Goal: Task Accomplishment & Management: Complete application form

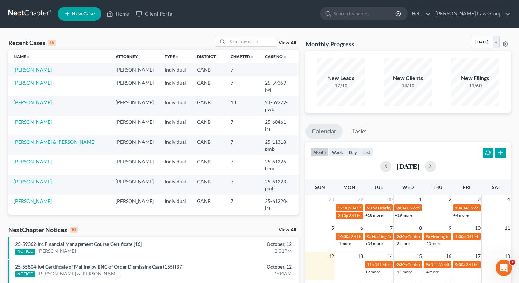
click at [21, 70] on link "[PERSON_NAME]" at bounding box center [33, 70] width 38 height 6
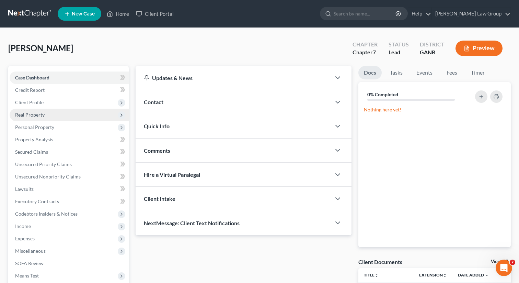
click at [38, 118] on span "Real Property" at bounding box center [69, 115] width 119 height 12
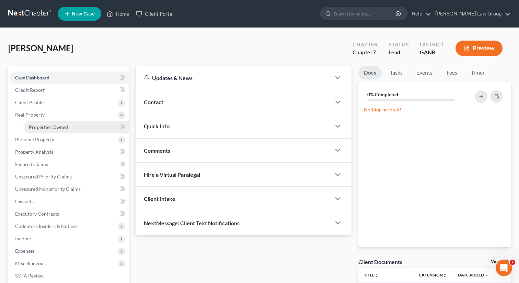
click at [56, 130] on link "Properties Owned" at bounding box center [75, 127] width 105 height 12
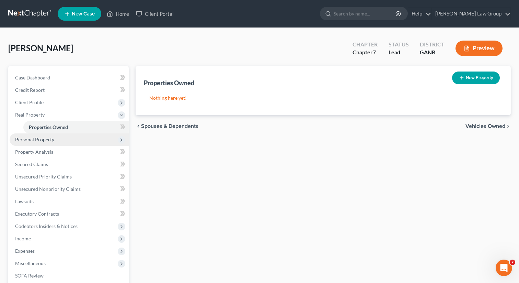
click at [51, 139] on span "Personal Property" at bounding box center [34, 139] width 39 height 6
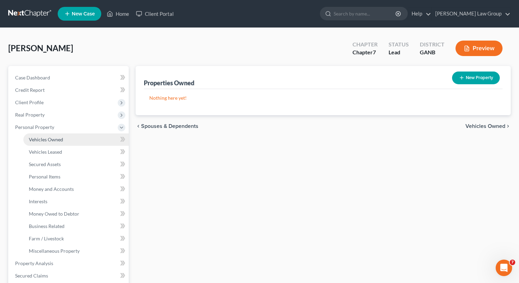
click at [48, 141] on span "Vehicles Owned" at bounding box center [46, 139] width 34 height 6
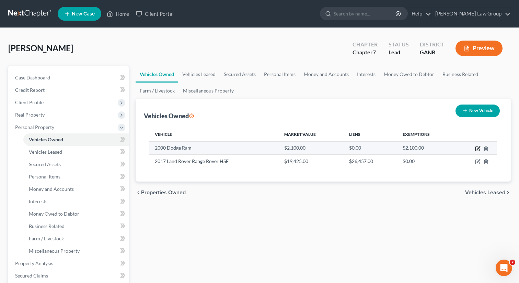
click at [479, 147] on icon "button" at bounding box center [478, 147] width 3 height 3
select select "0"
select select "26"
select select "4"
select select "0"
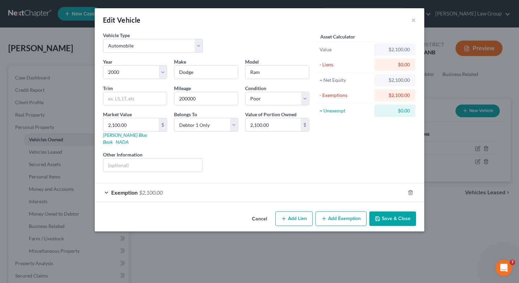
click at [391, 217] on button "Save & Close" at bounding box center [393, 218] width 47 height 14
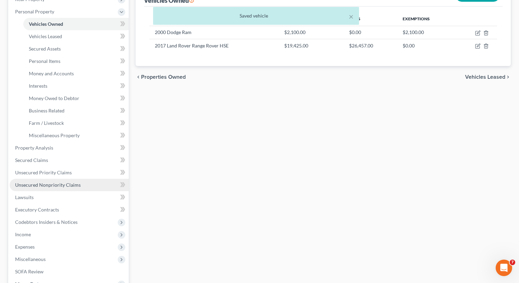
click at [56, 186] on span "Unsecured Nonpriority Claims" at bounding box center [48, 185] width 66 height 6
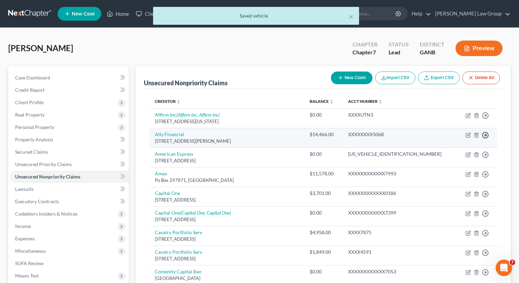
click at [485, 135] on line "button" at bounding box center [486, 135] width 2 height 0
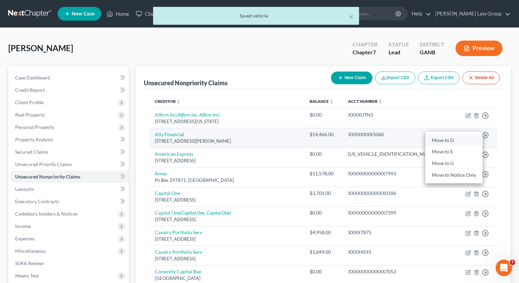
click at [449, 142] on link "Move to D" at bounding box center [454, 140] width 57 height 12
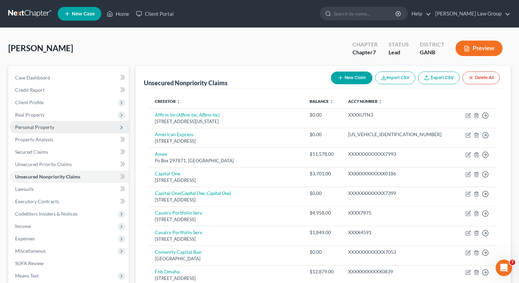
click at [34, 126] on span "Personal Property" at bounding box center [34, 127] width 39 height 6
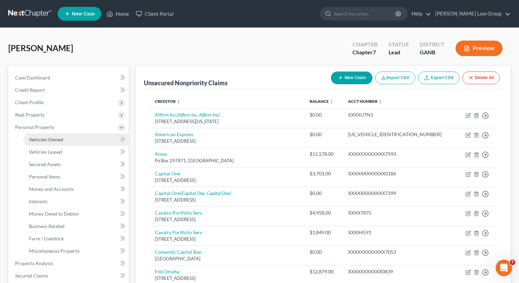
click at [37, 137] on span "Vehicles Owned" at bounding box center [46, 139] width 34 height 6
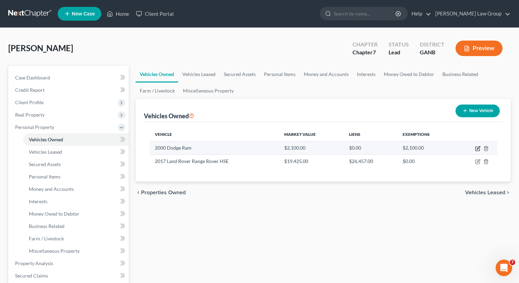
drag, startPoint x: 476, startPoint y: 148, endPoint x: 473, endPoint y: 144, distance: 5.1
click at [468, 144] on td at bounding box center [477, 147] width 42 height 13
drag, startPoint x: 194, startPoint y: 147, endPoint x: 149, endPoint y: 149, distance: 44.7
click at [149, 149] on td "2000 Dodge Ram" at bounding box center [214, 147] width 130 height 13
copy td "2000 Dodge Ram"
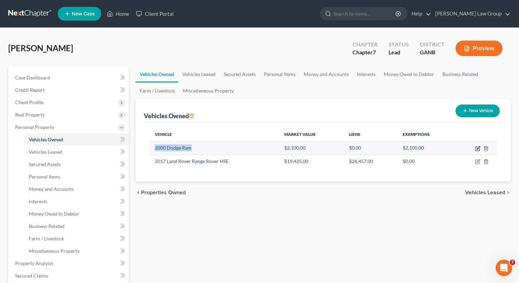
click at [478, 147] on icon "button" at bounding box center [478, 147] width 3 height 3
select select "0"
select select "26"
select select "4"
select select "0"
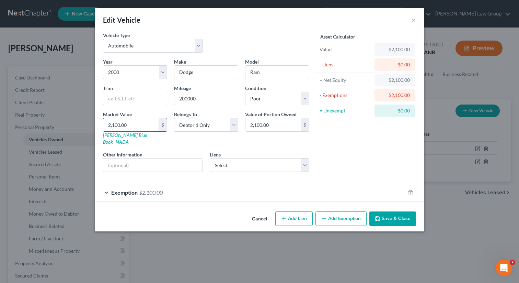
click at [136, 123] on input "2,100.00" at bounding box center [130, 124] width 55 height 13
type input "1"
type input "1.00"
type input "12"
type input "12.00"
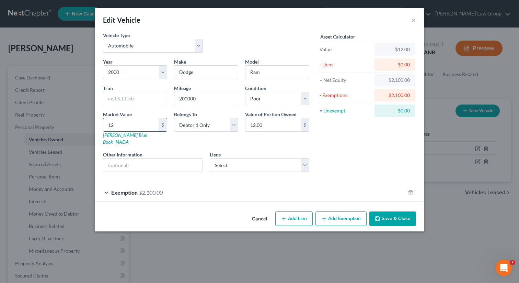
type input "124"
type input "124.00"
type input "1243"
type input "1,243.00"
type input "1,2430"
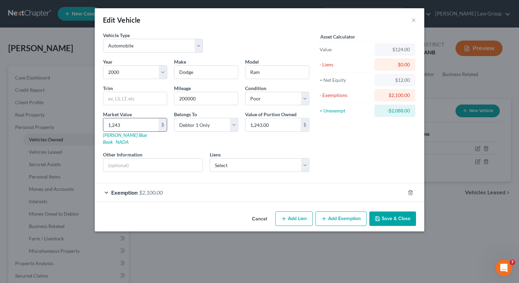
type input "12,430.00"
type input "12,430"
click at [285, 151] on div "Liens Select Ally Financial - $14,466.00" at bounding box center [260, 161] width 100 height 21
click at [279, 158] on select "Select Ally Financial - $14,466.00" at bounding box center [260, 165] width 100 height 14
click select "Select Ally Financial - $14,466.00" at bounding box center [260, 165] width 100 height 14
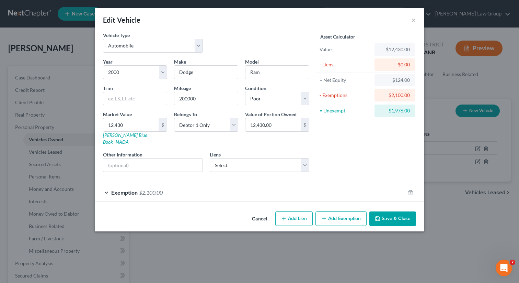
select select "23"
select select "0"
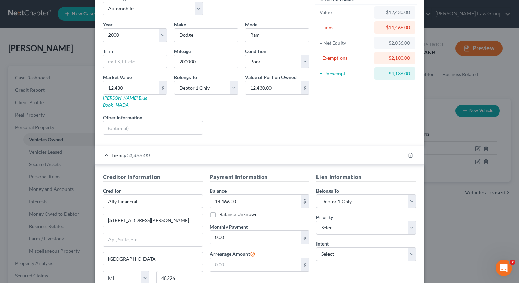
scroll to position [112, 0]
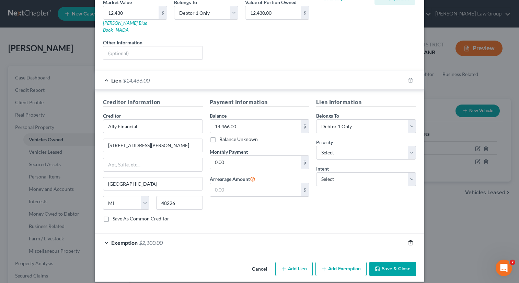
click at [412, 240] on icon "button" at bounding box center [410, 242] width 5 height 5
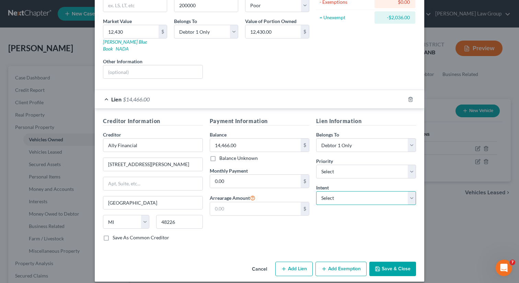
click at [380, 192] on select "Select Surrender Redeem Reaffirm Avoid Other" at bounding box center [366, 198] width 100 height 14
select select "3"
click at [316, 191] on select "Select Surrender Redeem Reaffirm Avoid Other" at bounding box center [366, 198] width 100 height 14
click at [359, 165] on select "Select 1st 2nd 3rd 4th 5th 6th 7th 8th 9th 10th 11th 12th 13th 14th 15th 16th 1…" at bounding box center [366, 172] width 100 height 14
select select "0"
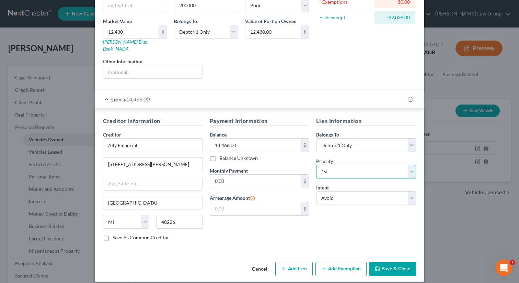
click at [316, 165] on select "Select 1st 2nd 3rd 4th 5th 6th 7th 8th 9th 10th 11th 12th 13th 14th 15th 16th 1…" at bounding box center [366, 172] width 100 height 14
click at [384, 263] on button "Save & Close" at bounding box center [393, 268] width 47 height 14
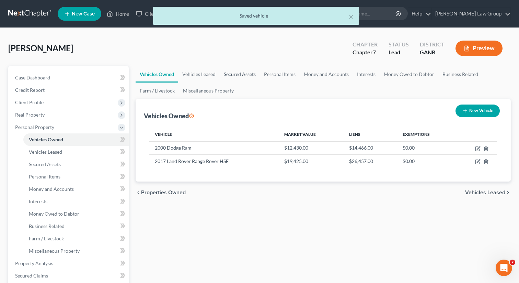
click at [241, 72] on link "Secured Assets" at bounding box center [240, 74] width 40 height 16
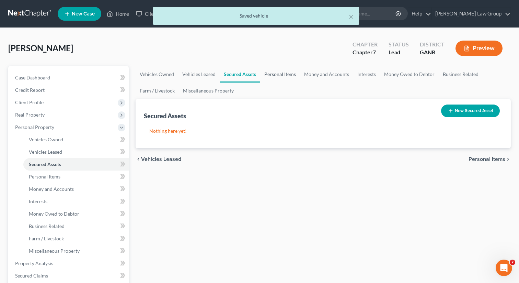
click at [274, 74] on link "Personal Items" at bounding box center [280, 74] width 40 height 16
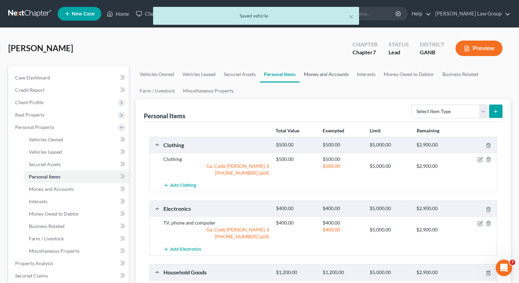
click at [317, 75] on link "Money and Accounts" at bounding box center [326, 74] width 53 height 16
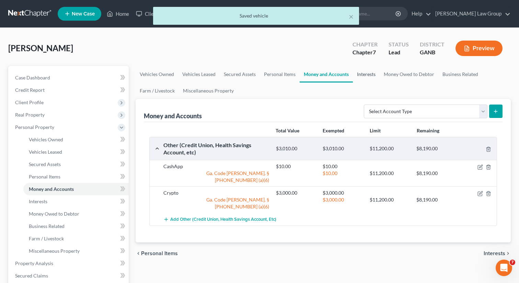
click at [370, 73] on link "Interests" at bounding box center [366, 74] width 27 height 16
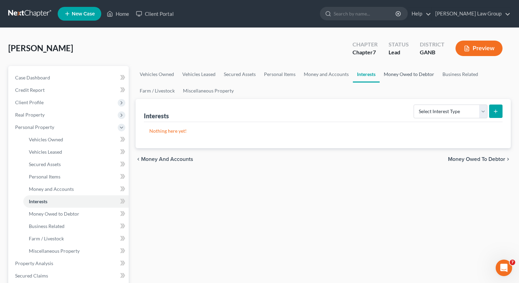
click at [411, 76] on link "Money Owed to Debtor" at bounding box center [409, 74] width 59 height 16
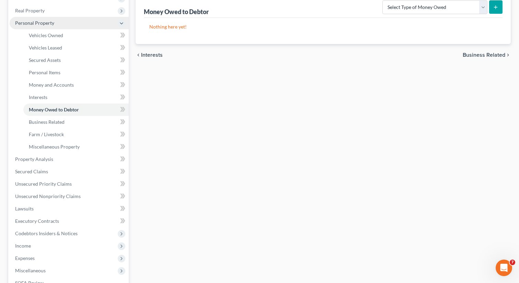
scroll to position [104, 0]
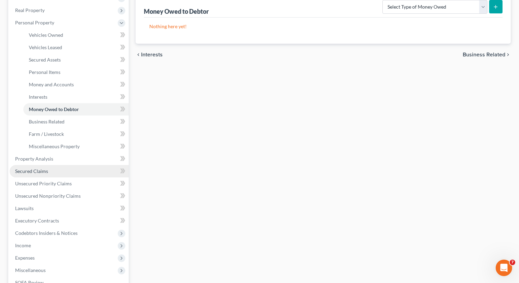
click at [54, 173] on link "Secured Claims" at bounding box center [69, 171] width 119 height 12
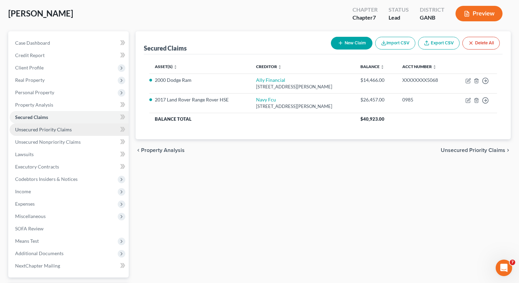
click at [76, 134] on link "Unsecured Priority Claims" at bounding box center [69, 129] width 119 height 12
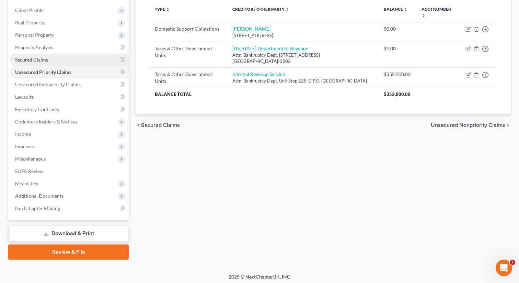
scroll to position [94, 0]
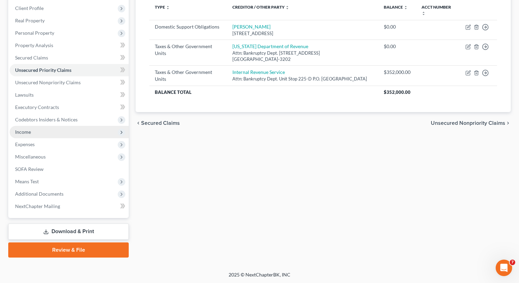
click at [65, 134] on span "Income" at bounding box center [69, 132] width 119 height 12
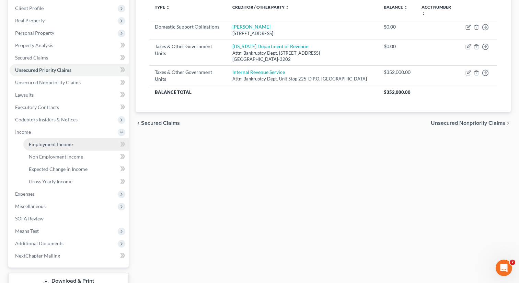
click at [60, 142] on span "Employment Income" at bounding box center [51, 144] width 44 height 6
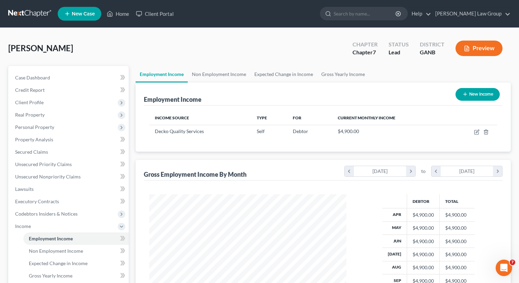
scroll to position [123, 211]
click at [225, 76] on link "Non Employment Income" at bounding box center [219, 74] width 63 height 16
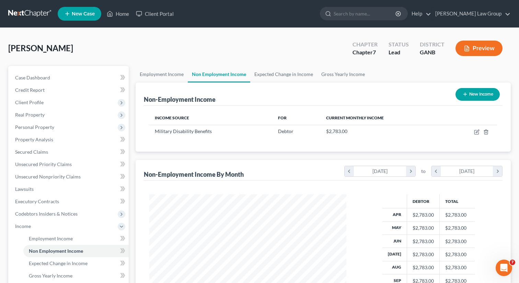
scroll to position [123, 211]
click at [170, 75] on link "Employment Income" at bounding box center [162, 74] width 52 height 16
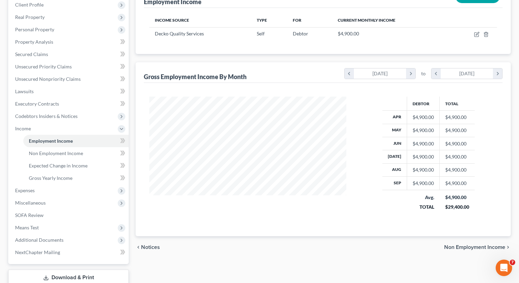
scroll to position [144, 0]
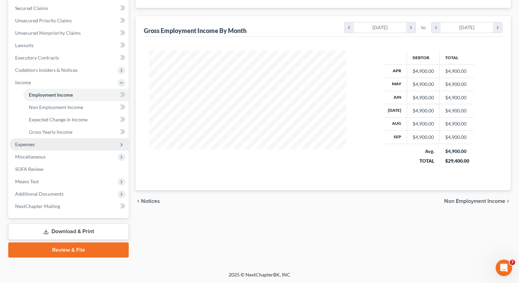
click at [55, 146] on span "Expenses" at bounding box center [69, 144] width 119 height 12
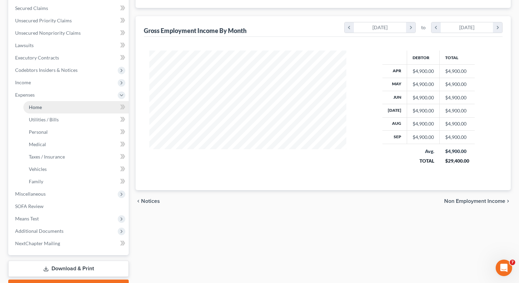
click at [41, 108] on span "Home" at bounding box center [35, 107] width 13 height 6
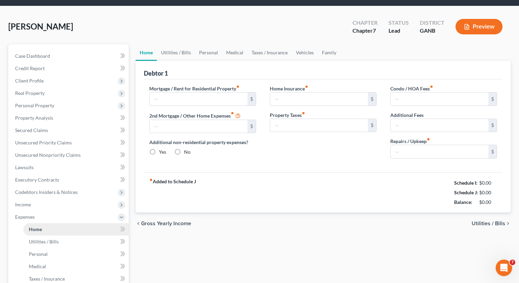
type input "2,000.00"
type input "0.00"
radio input "true"
type input "0.00"
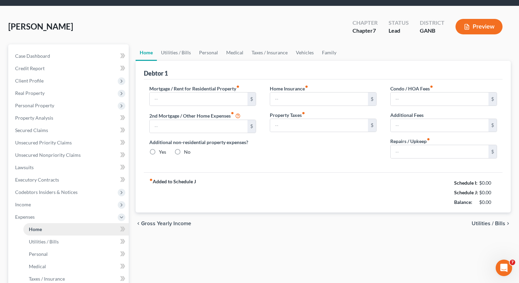
type input "0.00"
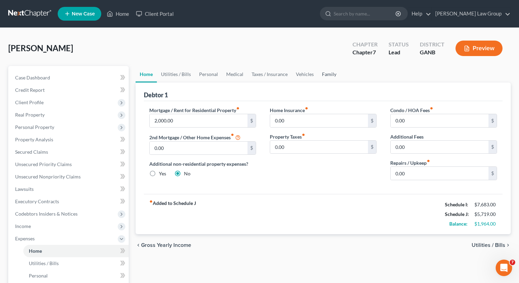
click at [326, 77] on link "Family" at bounding box center [329, 74] width 23 height 16
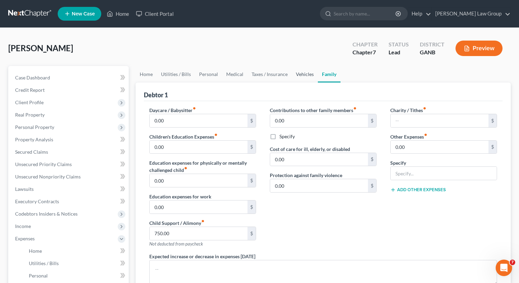
click at [303, 76] on link "Vehicles" at bounding box center [305, 74] width 26 height 16
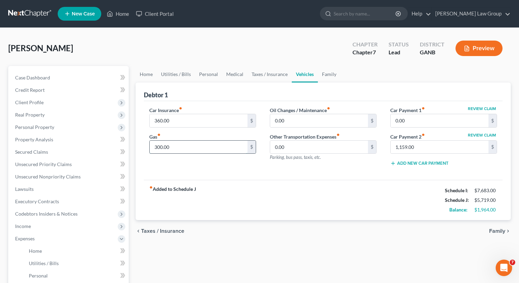
click at [181, 145] on input "300.00" at bounding box center [199, 147] width 98 height 13
type input "520"
click at [273, 189] on div "fiber_manual_record Added to Schedule J Schedule I: $7,683.00 Schedule J: $5,93…" at bounding box center [323, 200] width 359 height 40
click at [318, 77] on link "Family" at bounding box center [329, 74] width 23 height 16
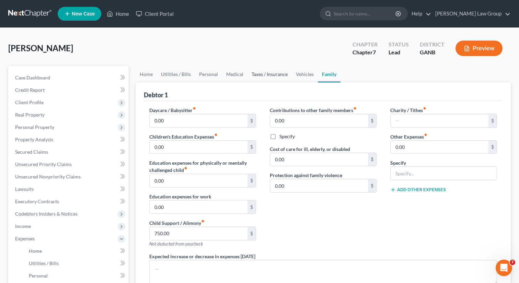
click at [284, 73] on link "Taxes / Insurance" at bounding box center [270, 74] width 44 height 16
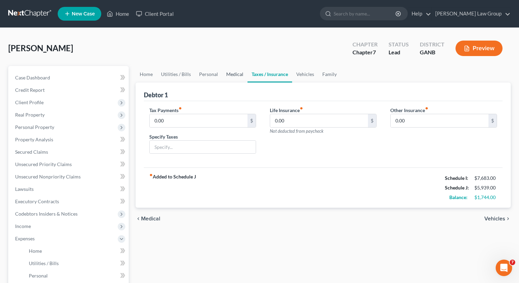
click at [235, 75] on link "Medical" at bounding box center [234, 74] width 25 height 16
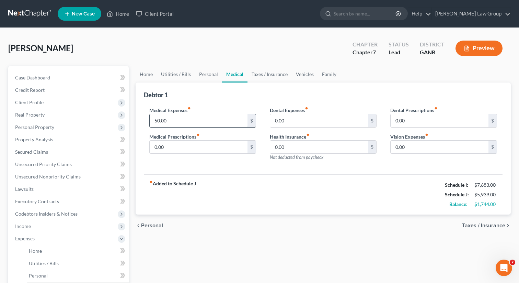
click at [228, 121] on input "50.00" at bounding box center [199, 120] width 98 height 13
click at [61, 98] on span "Client Profile" at bounding box center [69, 102] width 119 height 12
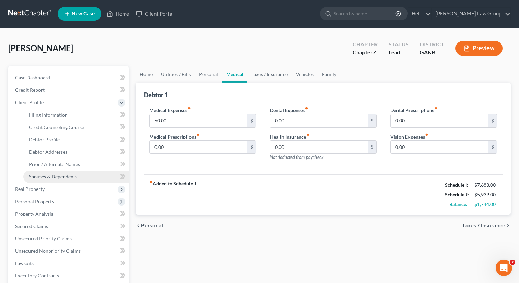
click at [48, 177] on span "Spouses & Dependents" at bounding box center [53, 176] width 48 height 6
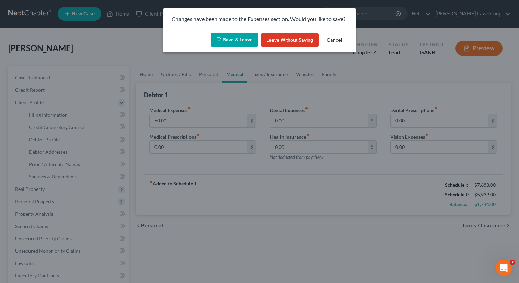
click at [236, 39] on button "Save & Leave" at bounding box center [234, 40] width 47 height 14
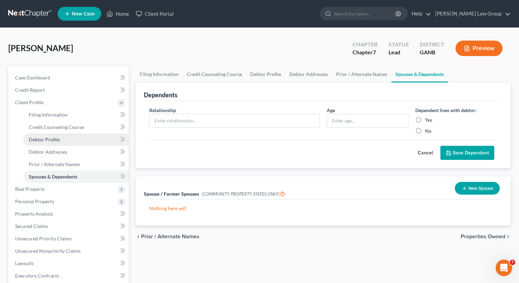
click at [58, 138] on span "Debtor Profile" at bounding box center [44, 139] width 31 height 6
select select "0"
select select "1"
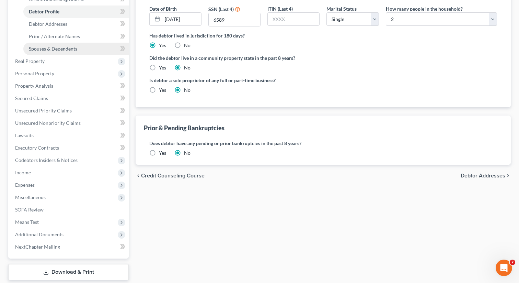
scroll to position [157, 0]
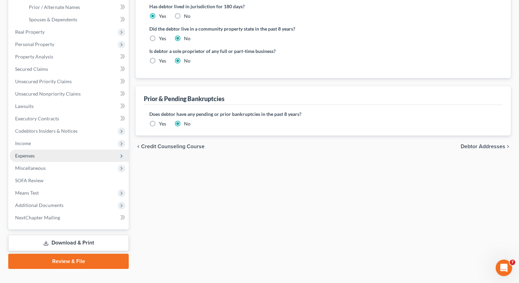
click at [45, 155] on span "Expenses" at bounding box center [69, 155] width 119 height 12
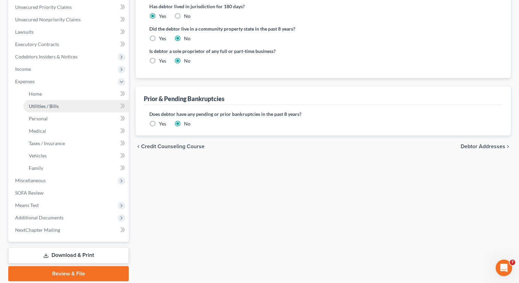
click at [50, 102] on link "Utilities / Bills" at bounding box center [75, 106] width 105 height 12
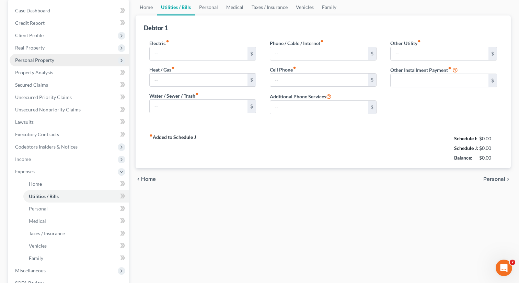
type input "150.00"
type input "0.00"
type input "250.00"
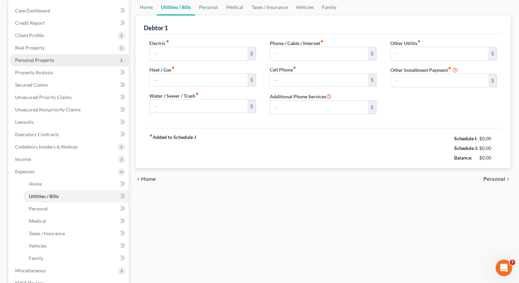
type input "0.00"
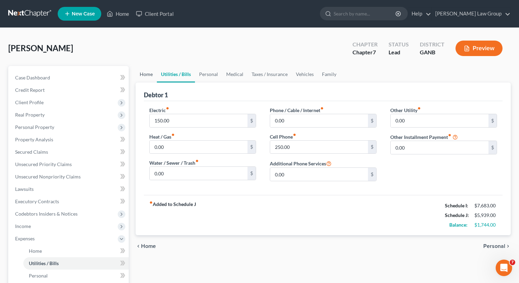
click at [145, 74] on link "Home" at bounding box center [146, 74] width 21 height 16
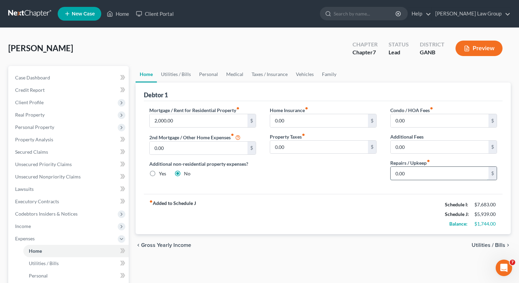
click at [424, 176] on input "0.00" at bounding box center [440, 173] width 98 height 13
type input "20"
click at [299, 116] on input "0.00" at bounding box center [319, 120] width 98 height 13
type input "45"
click at [179, 75] on link "Utilities / Bills" at bounding box center [176, 74] width 38 height 16
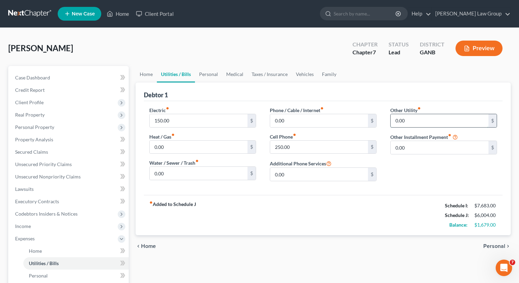
click at [417, 123] on input "0.00" at bounding box center [440, 120] width 98 height 13
type input "30"
click at [413, 144] on input "text" at bounding box center [444, 139] width 106 height 13
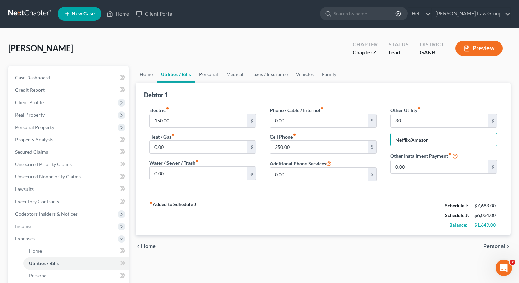
type input "Netflix/Amazon"
click at [205, 75] on link "Personal" at bounding box center [208, 74] width 27 height 16
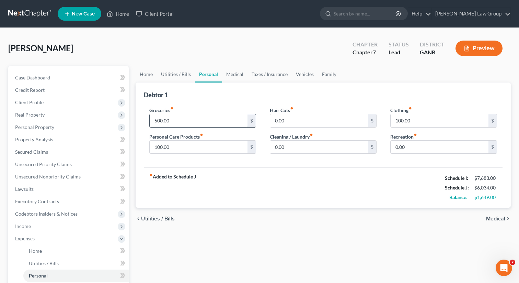
click at [177, 119] on input "500.00" at bounding box center [199, 120] width 98 height 13
type input "650"
click at [191, 146] on input "100.00" at bounding box center [199, 147] width 98 height 13
click at [307, 142] on input "0.00" at bounding box center [319, 147] width 98 height 13
drag, startPoint x: 304, startPoint y: 146, endPoint x: 260, endPoint y: 144, distance: 44.0
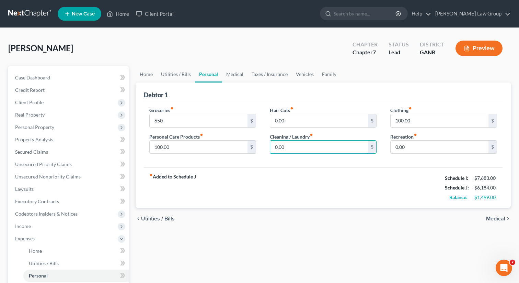
click at [260, 144] on div "Groceries fiber_manual_record 650 $ Personal Care Products fiber_manual_record …" at bounding box center [324, 133] width 362 height 53
type input "100"
click at [233, 71] on link "Medical" at bounding box center [234, 74] width 25 height 16
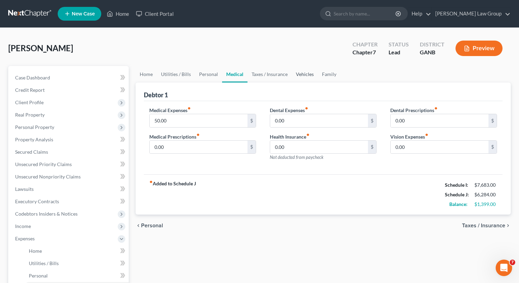
click at [304, 74] on link "Vehicles" at bounding box center [305, 74] width 26 height 16
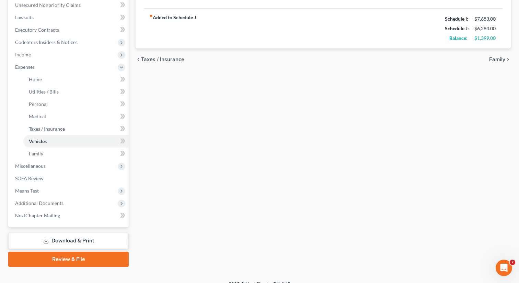
scroll to position [181, 0]
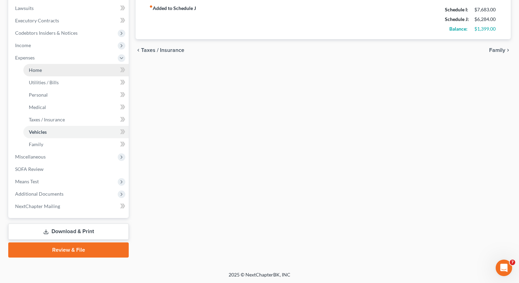
click at [51, 70] on link "Home" at bounding box center [75, 70] width 105 height 12
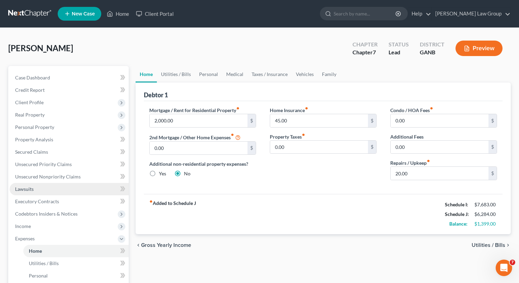
scroll to position [2, 0]
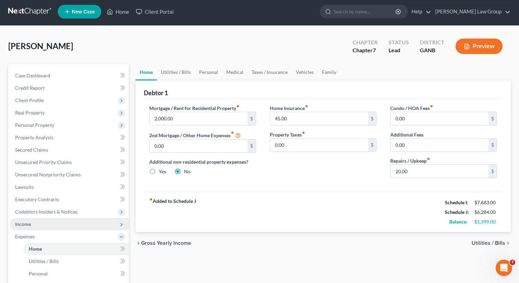
click at [33, 226] on span "Income" at bounding box center [69, 224] width 119 height 12
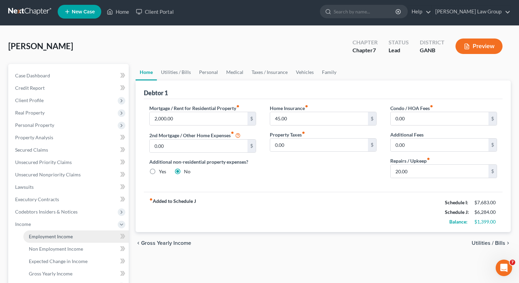
click at [53, 236] on span "Employment Income" at bounding box center [51, 236] width 44 height 6
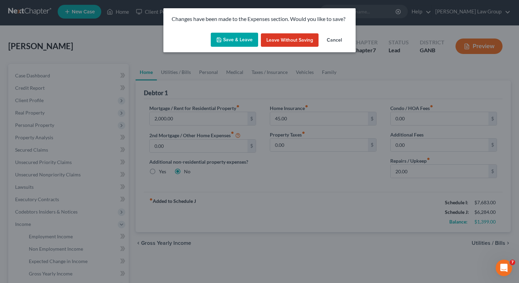
click at [233, 33] on button "Save & Leave" at bounding box center [234, 40] width 47 height 14
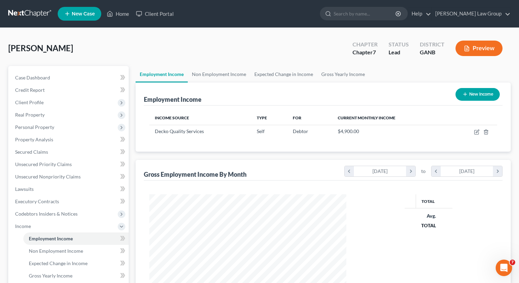
scroll to position [123, 211]
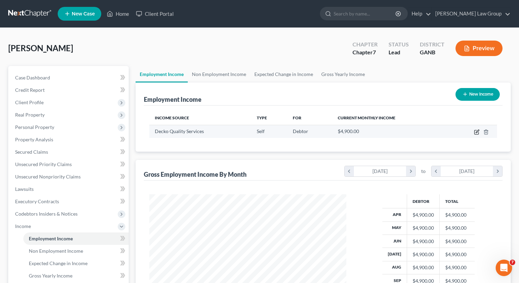
click at [479, 130] on icon "button" at bounding box center [476, 131] width 5 height 5
select select "1"
select select "10"
select select "0"
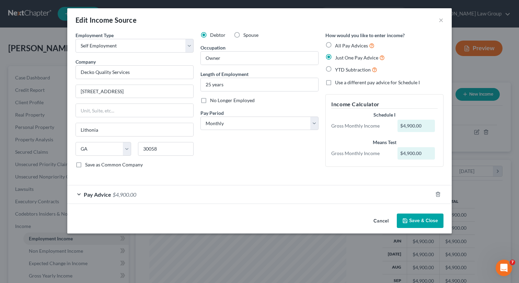
click at [103, 198] on div "Pay Advice $4,900.00" at bounding box center [250, 194] width 366 height 18
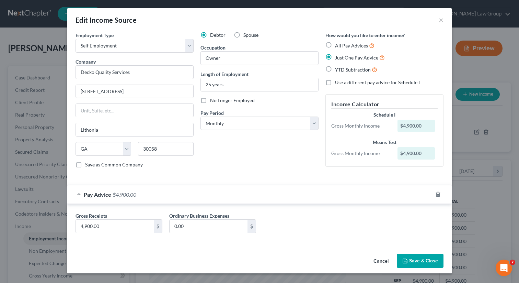
click at [406, 255] on button "Save & Close" at bounding box center [420, 261] width 47 height 14
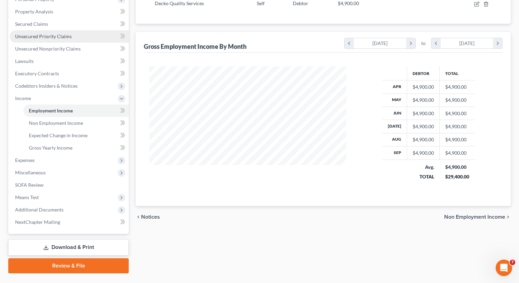
scroll to position [144, 0]
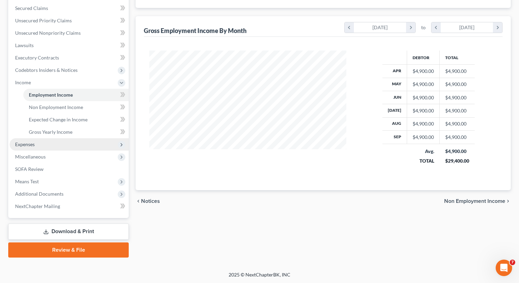
click at [68, 142] on span "Expenses" at bounding box center [69, 144] width 119 height 12
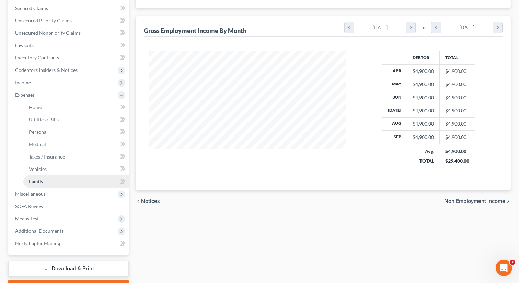
click at [50, 179] on link "Family" at bounding box center [75, 181] width 105 height 12
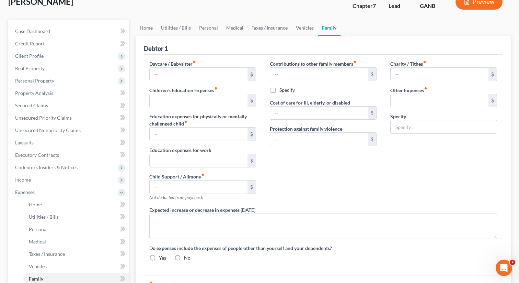
type input "0.00"
type input "750.00"
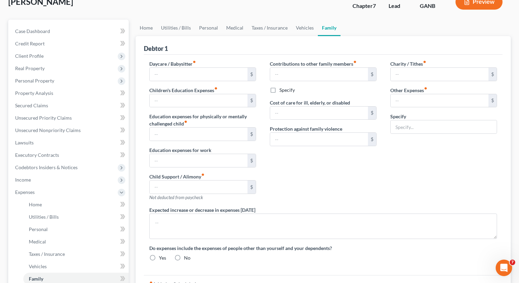
type input "0.00"
radio input "true"
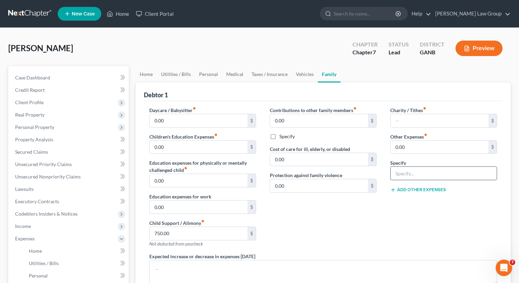
click at [408, 167] on input "text" at bounding box center [444, 173] width 106 height 13
type input "B"
click at [408, 147] on input "0.00" at bounding box center [440, 147] width 98 height 13
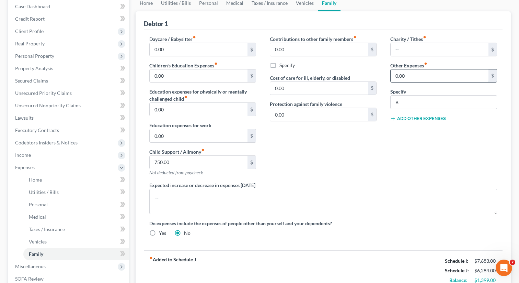
scroll to position [71, 0]
type input "1,000.00"
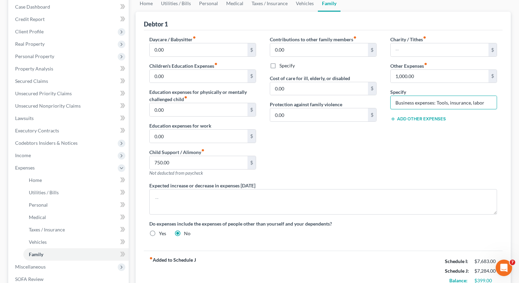
type input "Business expenses: Tools, insurance, labor"
click at [394, 171] on div "Charity / Tithes fiber_manual_record $ Other Expenses fiber_manual_record 1,000…" at bounding box center [444, 109] width 121 height 146
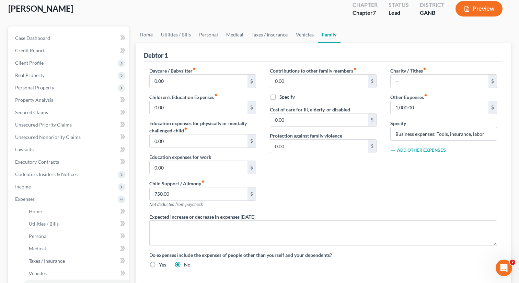
scroll to position [0, 0]
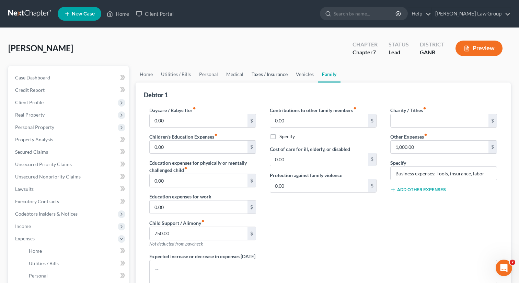
click at [256, 73] on link "Taxes / Insurance" at bounding box center [270, 74] width 44 height 16
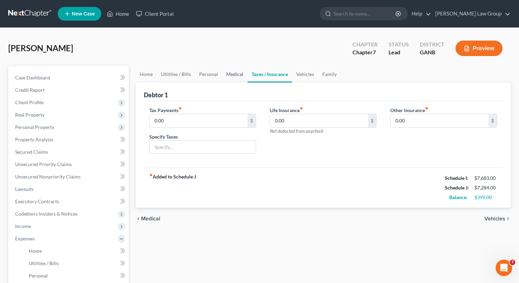
click at [235, 75] on link "Medical" at bounding box center [234, 74] width 25 height 16
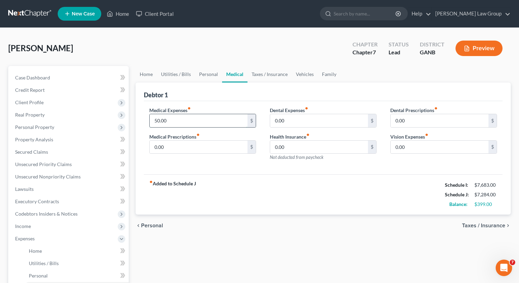
click at [201, 123] on input "50.00" at bounding box center [199, 120] width 98 height 13
type input "150"
click at [198, 72] on link "Personal" at bounding box center [208, 74] width 27 height 16
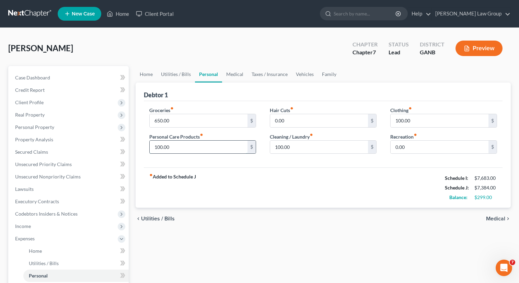
click at [190, 146] on input "100.00" at bounding box center [199, 147] width 98 height 13
type input "150"
click at [434, 116] on input "100.00" at bounding box center [440, 120] width 98 height 13
type input "150"
click at [184, 75] on link "Utilities / Bills" at bounding box center [176, 74] width 38 height 16
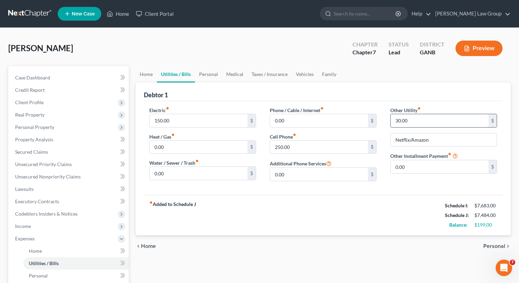
click at [410, 119] on input "30.00" at bounding box center [440, 120] width 98 height 13
type input "45"
click at [388, 86] on div "Debtor 1" at bounding box center [323, 91] width 359 height 19
click at [178, 122] on input "150.00" at bounding box center [199, 120] width 98 height 13
type input "220"
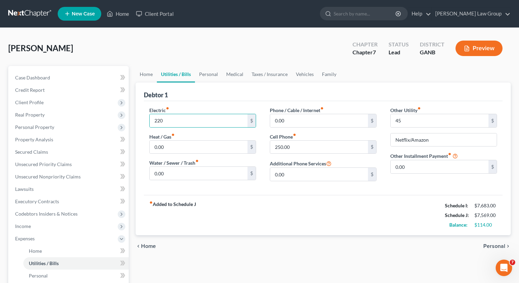
click at [246, 203] on div "fiber_manual_record Added to Schedule J Schedule I: $7,683.00 Schedule J: $7,56…" at bounding box center [323, 215] width 359 height 40
click at [145, 70] on link "Home" at bounding box center [146, 74] width 21 height 16
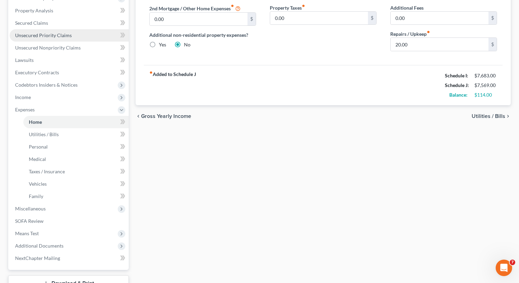
scroll to position [181, 0]
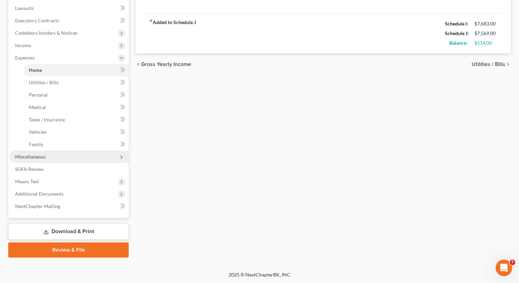
click at [70, 157] on span "Miscellaneous" at bounding box center [69, 156] width 119 height 12
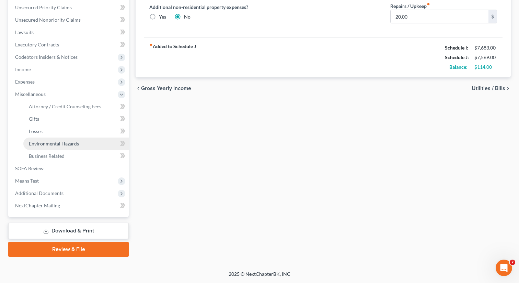
scroll to position [156, 0]
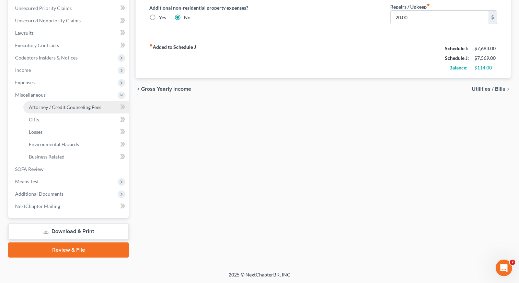
click at [83, 104] on span "Attorney / Credit Counseling Fees" at bounding box center [65, 107] width 72 height 6
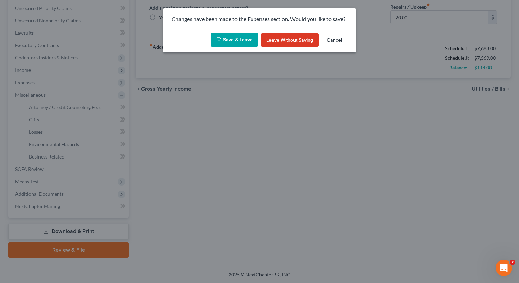
click at [228, 45] on button "Save & Leave" at bounding box center [234, 40] width 47 height 14
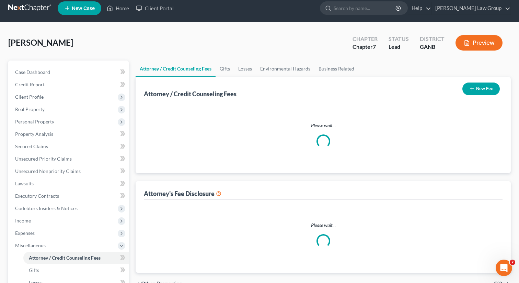
select select "0"
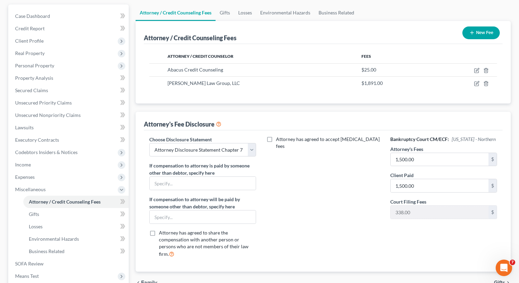
scroll to position [66, 0]
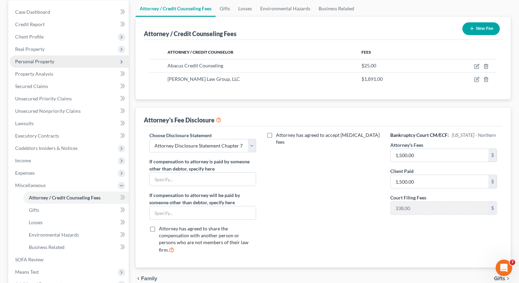
click at [43, 63] on span "Personal Property" at bounding box center [34, 61] width 39 height 6
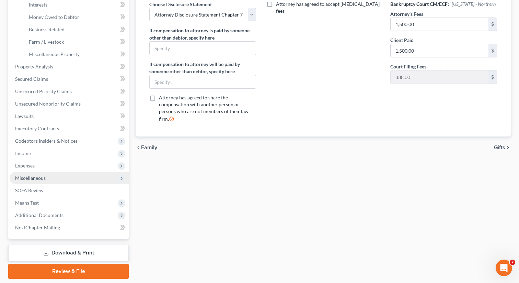
click at [51, 180] on span "Miscellaneous" at bounding box center [69, 178] width 119 height 12
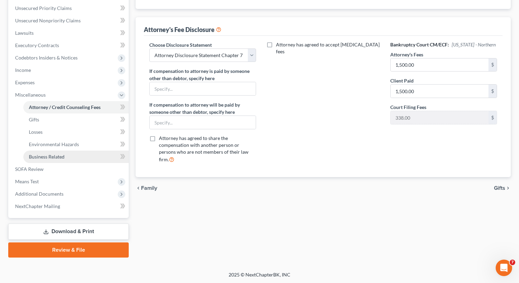
click at [64, 158] on span "Business Related" at bounding box center [47, 157] width 36 height 6
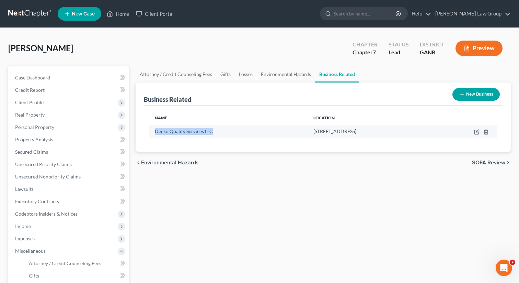
drag, startPoint x: 220, startPoint y: 134, endPoint x: 150, endPoint y: 133, distance: 70.1
click at [150, 133] on td "Decko Quality Services LLC" at bounding box center [228, 131] width 159 height 13
copy span "Decko Quality Services LLC"
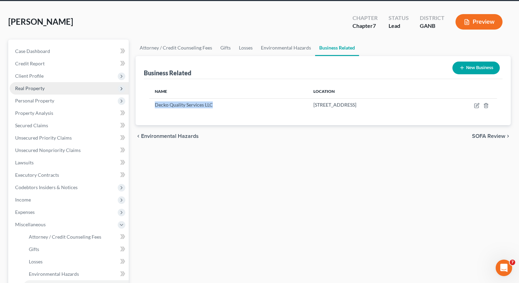
scroll to position [28, 0]
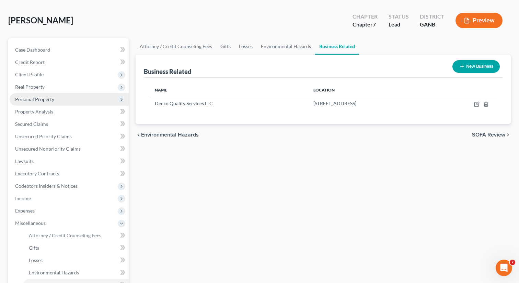
click at [39, 99] on span "Personal Property" at bounding box center [34, 99] width 39 height 6
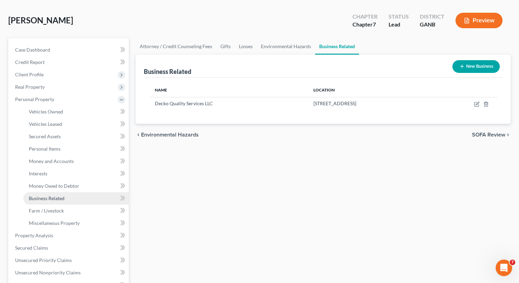
click at [47, 196] on span "Business Related" at bounding box center [47, 198] width 36 height 6
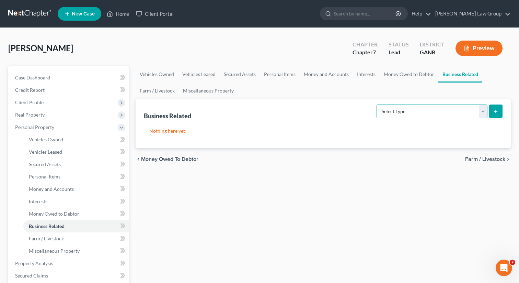
click at [446, 109] on select "Select Type Customer Lists Franchises Inventory Licenses Machinery Office Equip…" at bounding box center [432, 111] width 111 height 14
select select "other_business_related_property_not_listed"
click at [377, 104] on select "Select Type Customer Lists Franchises Inventory Licenses Machinery Office Equip…" at bounding box center [432, 111] width 111 height 14
click at [498, 113] on icon "submit" at bounding box center [495, 111] width 5 height 5
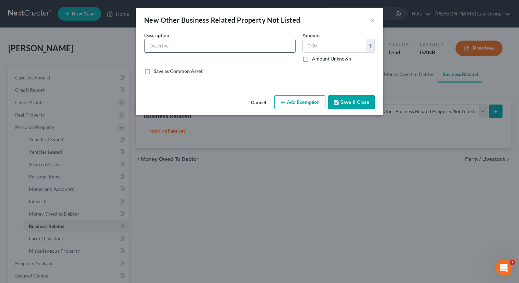
click at [171, 50] on input "text" at bounding box center [220, 45] width 151 height 13
paste input "Decko Quality Services LLC"
type input "Decko Quality Services LLC"
click at [312, 59] on label "Amount Unknown" at bounding box center [331, 58] width 39 height 7
click at [315, 59] on input "Amount Unknown" at bounding box center [317, 57] width 4 height 4
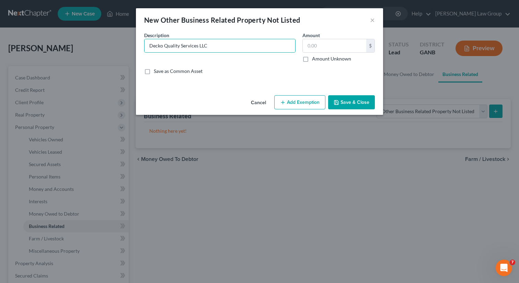
checkbox input "true"
type input "0.00"
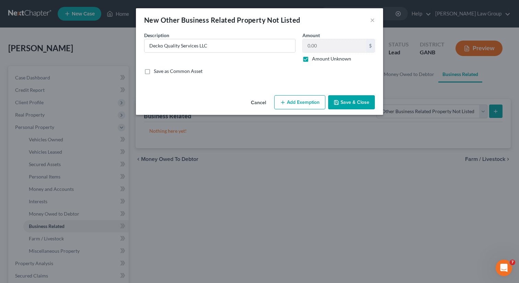
click at [348, 103] on button "Save & Close" at bounding box center [351, 102] width 47 height 14
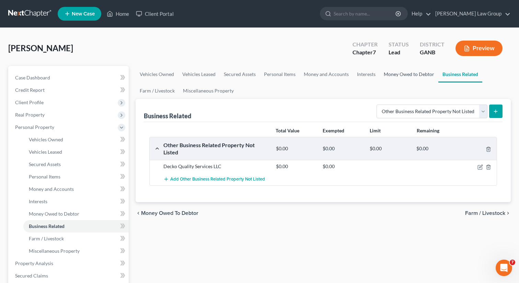
click at [391, 80] on link "Money Owed to Debtor" at bounding box center [409, 74] width 59 height 16
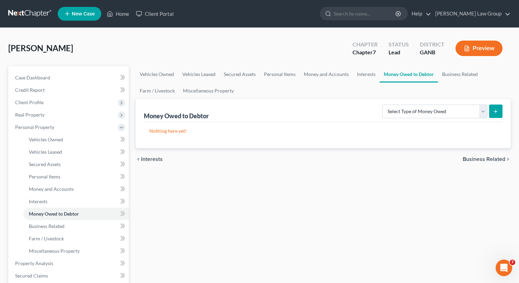
click at [436, 73] on link "Money Owed to Debtor" at bounding box center [409, 74] width 58 height 16
click at [452, 74] on link "Business Related" at bounding box center [460, 74] width 44 height 16
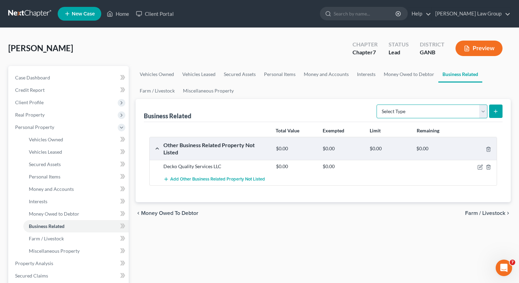
click at [433, 108] on select "Select Type Customer Lists Franchises Inventory Licenses Machinery Office Equip…" at bounding box center [432, 111] width 111 height 14
select select "other_business_related_property_not_listed"
click at [377, 104] on select "Select Type Customer Lists Franchises Inventory Licenses Machinery Office Equip…" at bounding box center [432, 111] width 111 height 14
click at [496, 113] on icon "submit" at bounding box center [495, 111] width 5 height 5
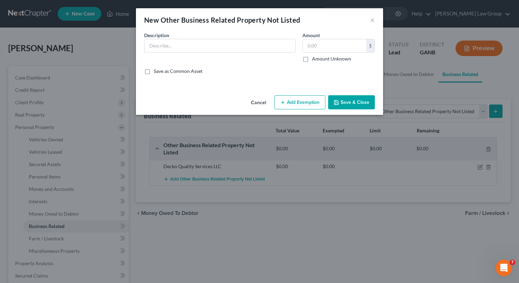
click at [161, 38] on label "Description *" at bounding box center [156, 35] width 25 height 7
click at [159, 50] on input "text" at bounding box center [220, 45] width 151 height 13
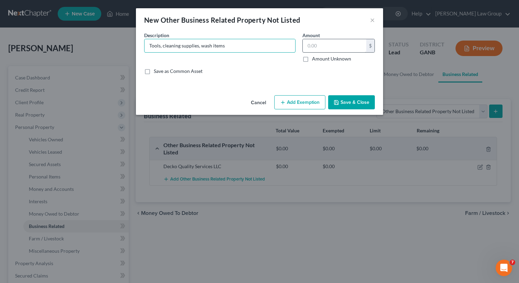
type input "Tools, cleaning supplies, wash items"
click at [334, 45] on input "text" at bounding box center [335, 45] width 64 height 13
type input "1,200"
click at [303, 96] on button "Add Exemption" at bounding box center [300, 102] width 51 height 14
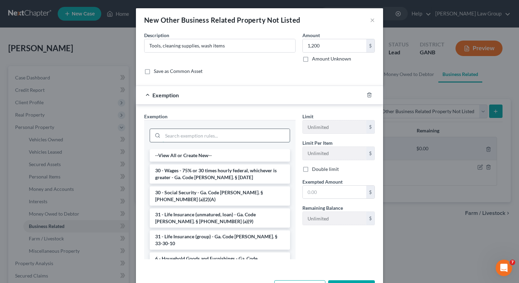
click at [189, 133] on input "search" at bounding box center [226, 135] width 127 height 13
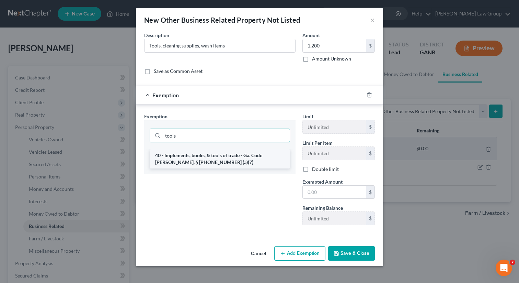
type input "tools"
click at [188, 161] on li "40 - Implements, books, & tools of trade - Ga. Code Ann. § 44-13-100 (a)(7)" at bounding box center [220, 158] width 141 height 19
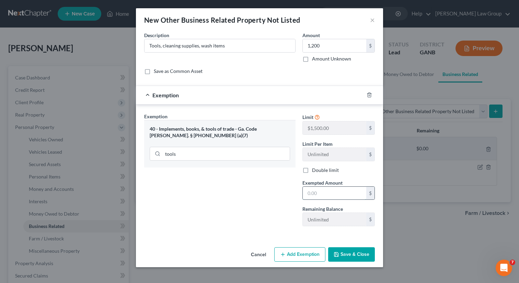
click at [328, 193] on input "text" at bounding box center [335, 193] width 64 height 13
type input "1,200"
click at [344, 245] on div "Cancel Add Exemption Save & Close" at bounding box center [259, 255] width 247 height 23
click at [342, 254] on button "Save & Close" at bounding box center [351, 254] width 47 height 14
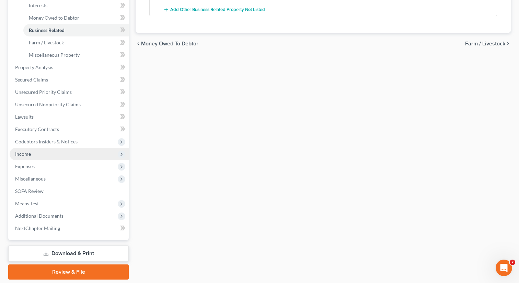
scroll to position [201, 0]
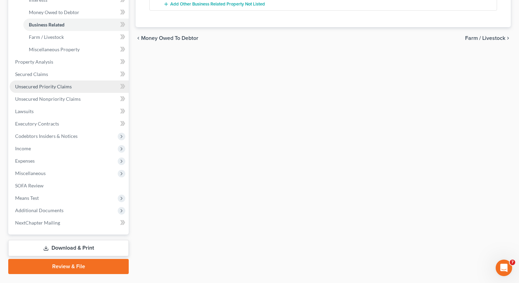
click at [53, 87] on span "Unsecured Priority Claims" at bounding box center [43, 86] width 57 height 6
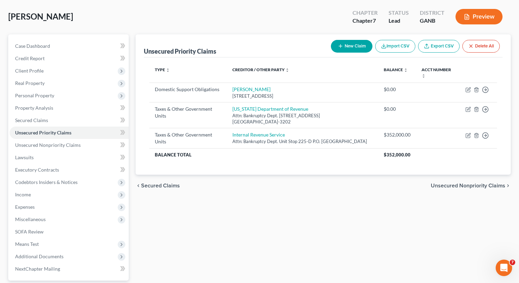
scroll to position [23, 0]
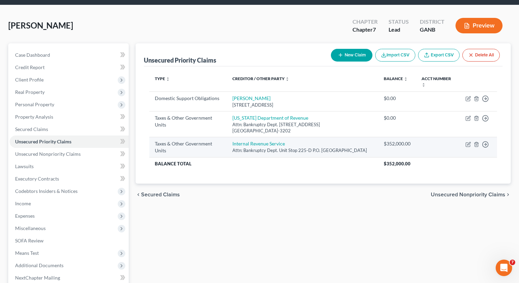
click at [180, 143] on div "Taxes & Other Government Units" at bounding box center [188, 147] width 67 height 14
click at [254, 141] on link "Internal Revenue Service" at bounding box center [259, 144] width 53 height 6
select select "0"
select select "10"
select select "0"
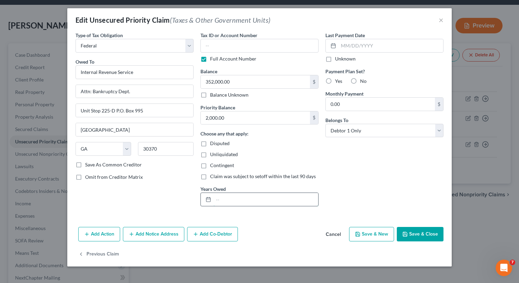
click at [215, 195] on input "text" at bounding box center [266, 199] width 105 height 13
type input "2017 (Disputed with IRS)"
drag, startPoint x: 416, startPoint y: 231, endPoint x: 372, endPoint y: 126, distance: 113.3
click at [372, 126] on div "Edit Unsecured Priority Claim (Taxes & Other Government Units) × Type of Tax Ob…" at bounding box center [259, 137] width 385 height 258
click at [360, 81] on label "No" at bounding box center [363, 81] width 7 height 7
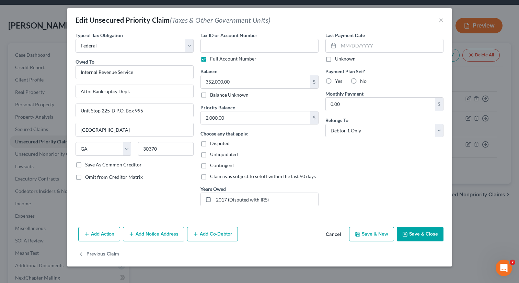
click at [363, 81] on input "No" at bounding box center [365, 80] width 4 height 4
radio input "true"
click at [381, 136] on select "Select Debtor 1 Only Debtor 2 Only Debtor 1 And Debtor 2 Only At Least One Of T…" at bounding box center [385, 131] width 118 height 14
select select "3"
click at [326, 124] on select "Select Debtor 1 Only Debtor 2 Only Debtor 1 And Debtor 2 Only At Least One Of T…" at bounding box center [385, 131] width 118 height 14
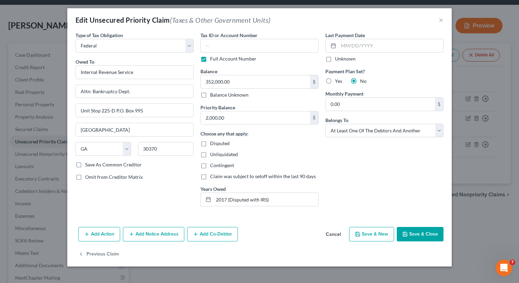
click at [424, 234] on button "Save & Close" at bounding box center [420, 234] width 47 height 14
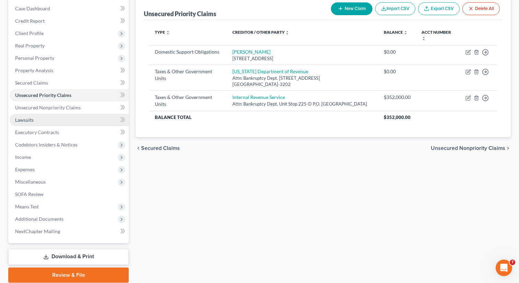
scroll to position [94, 0]
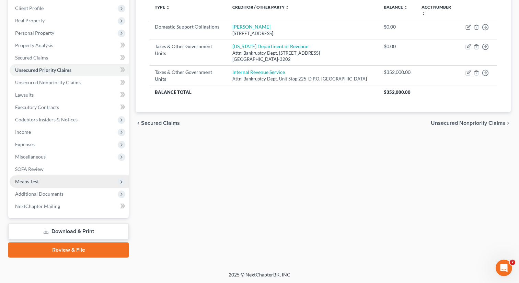
click at [66, 182] on span "Means Test" at bounding box center [69, 181] width 119 height 12
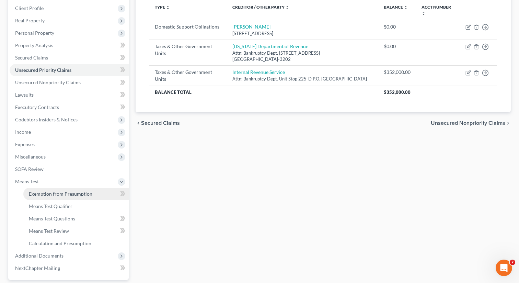
click at [70, 189] on link "Exemption from Presumption" at bounding box center [75, 194] width 105 height 12
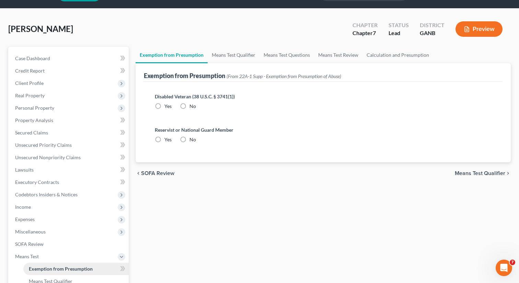
radio input "true"
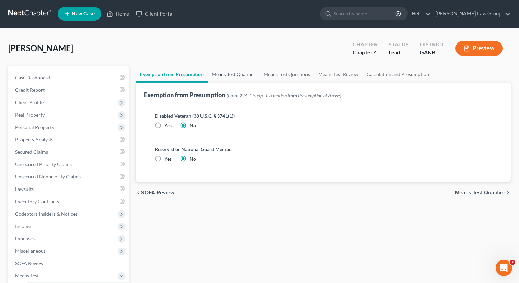
click at [229, 69] on link "Means Test Qualifier" at bounding box center [234, 74] width 52 height 16
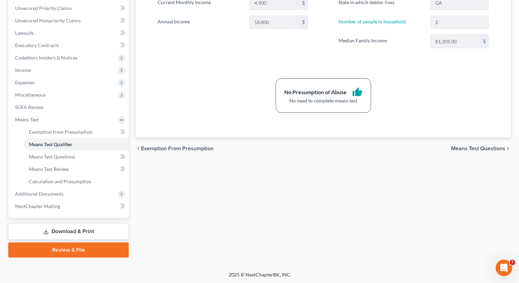
click at [55, 233] on link "Download & Print" at bounding box center [68, 231] width 121 height 16
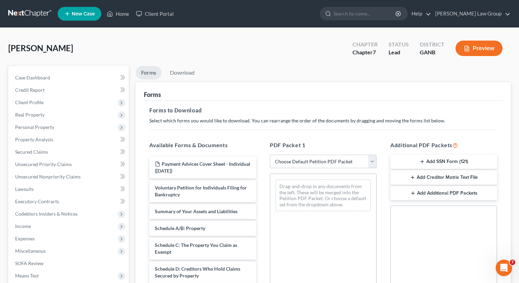
click at [282, 157] on select "Choose Default Petition PDF Packet Complete Bankruptcy Petition (all forms and …" at bounding box center [323, 162] width 107 height 14
select select "0"
click at [270, 155] on select "Choose Default Petition PDF Packet Complete Bankruptcy Petition (all forms and …" at bounding box center [323, 162] width 107 height 14
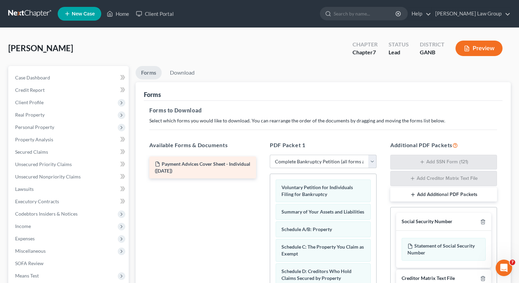
click at [262, 168] on div "Payment Advices Cover Sheet - Individual ([DATE])" at bounding box center [203, 167] width 118 height 22
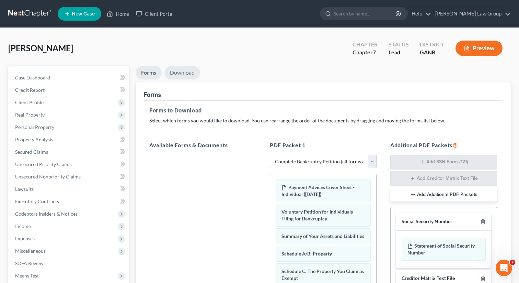
click at [190, 71] on link "Download" at bounding box center [183, 72] width 36 height 13
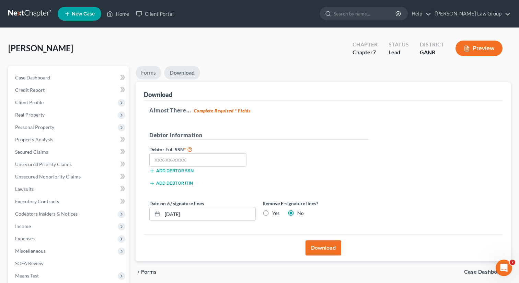
click at [152, 71] on link "Forms" at bounding box center [149, 72] width 26 height 13
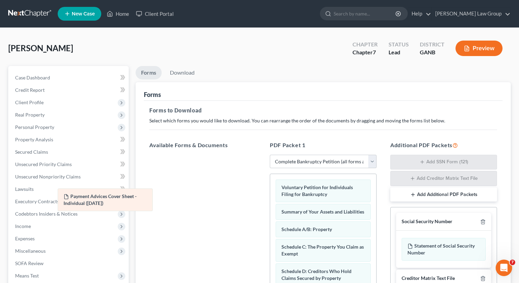
drag, startPoint x: 303, startPoint y: 191, endPoint x: 81, endPoint y: 200, distance: 222.1
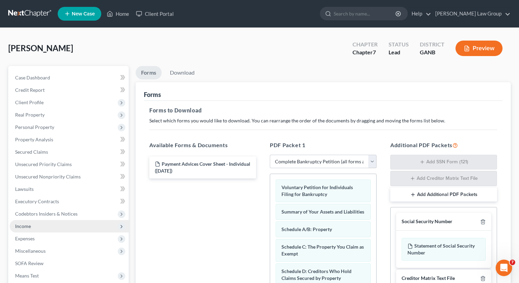
scroll to position [142, 0]
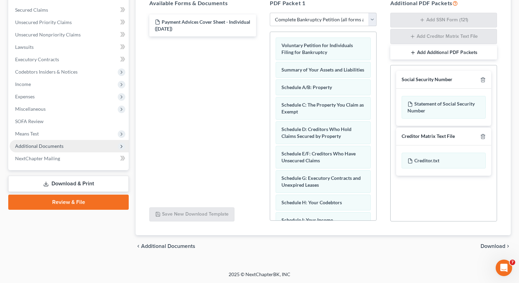
click at [56, 143] on span "Additional Documents" at bounding box center [39, 146] width 48 height 6
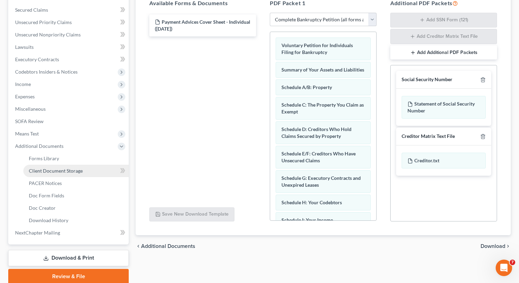
click at [49, 170] on span "Client Document Storage" at bounding box center [56, 171] width 54 height 6
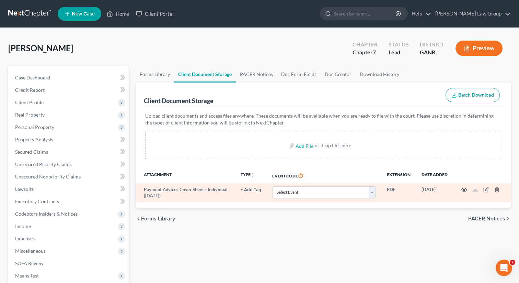
click at [466, 191] on icon "button" at bounding box center [464, 189] width 5 height 5
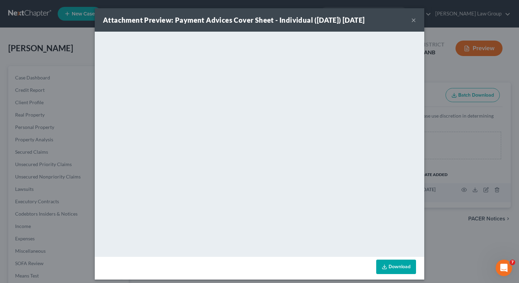
click at [413, 21] on button "×" at bounding box center [414, 20] width 5 height 8
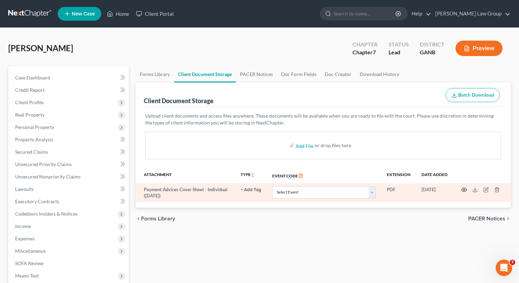
click at [465, 188] on icon "button" at bounding box center [464, 190] width 5 height 4
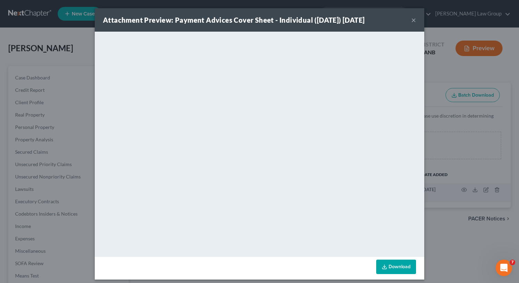
click at [415, 20] on button "×" at bounding box center [414, 20] width 5 height 8
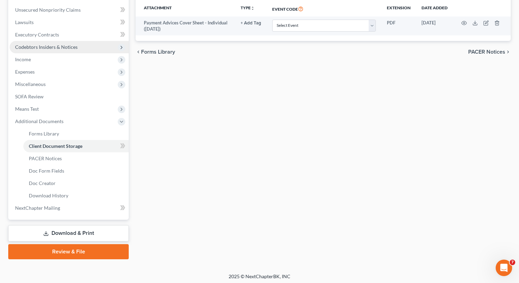
scroll to position [168, 0]
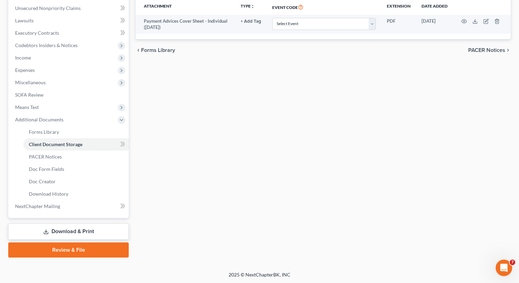
click at [45, 230] on icon at bounding box center [45, 231] width 5 height 5
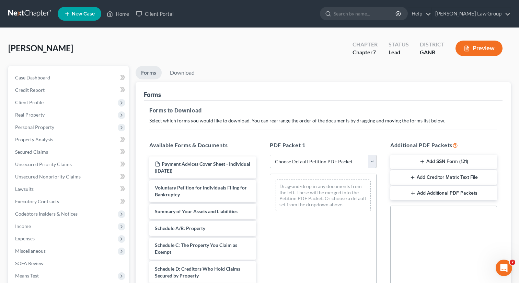
click at [303, 162] on select "Choose Default Petition PDF Packet Complete Bankruptcy Petition (all forms and …" at bounding box center [323, 162] width 107 height 14
select select "0"
click at [270, 155] on select "Choose Default Petition PDF Packet Complete Bankruptcy Petition (all forms and …" at bounding box center [323, 162] width 107 height 14
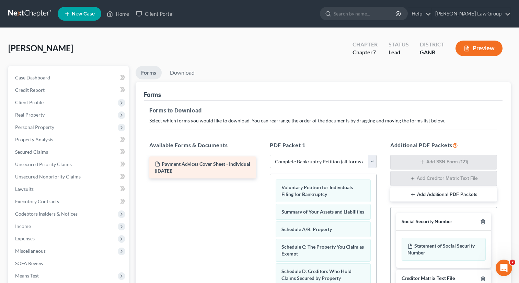
click at [262, 178] on div "Payment Advices Cover Sheet - Individual ([DATE])" at bounding box center [203, 167] width 118 height 22
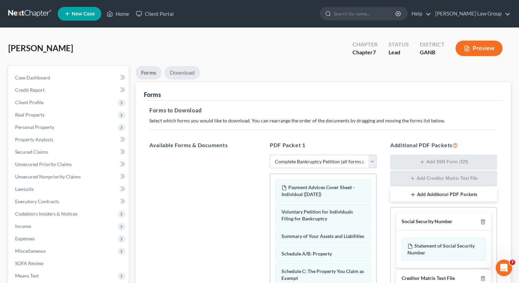
click at [188, 69] on link "Download" at bounding box center [183, 72] width 36 height 13
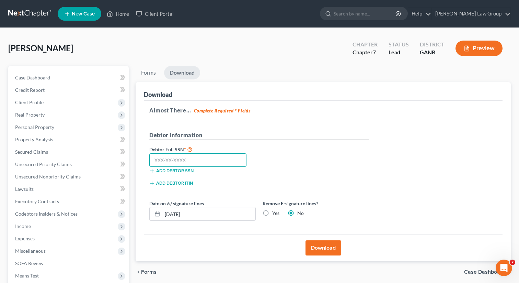
click at [171, 161] on input "text" at bounding box center [197, 160] width 97 height 14
paste input "170-56-6589"
type input "170-56-6589"
click at [318, 247] on button "Download" at bounding box center [324, 247] width 36 height 15
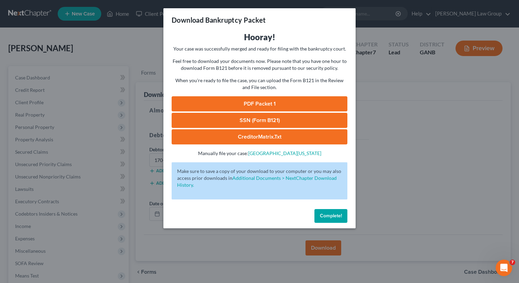
click at [243, 104] on link "PDF Packet 1" at bounding box center [260, 103] width 176 height 15
click at [334, 219] on button "Complete!" at bounding box center [331, 216] width 33 height 14
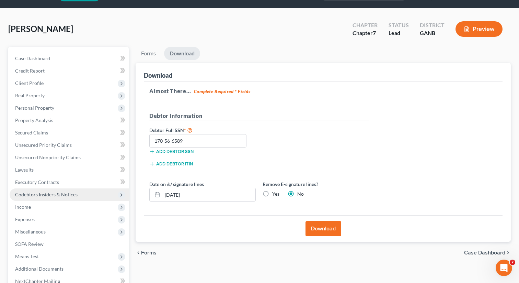
scroll to position [26, 0]
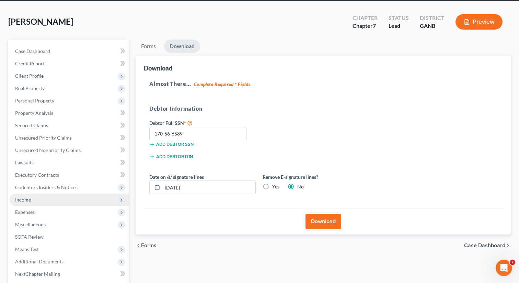
click at [42, 199] on span "Income" at bounding box center [69, 199] width 119 height 12
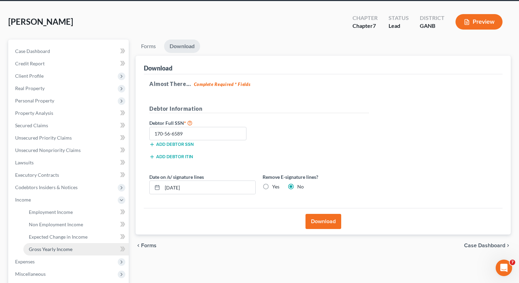
click at [51, 250] on span "Gross Yearly Income" at bounding box center [51, 249] width 44 height 6
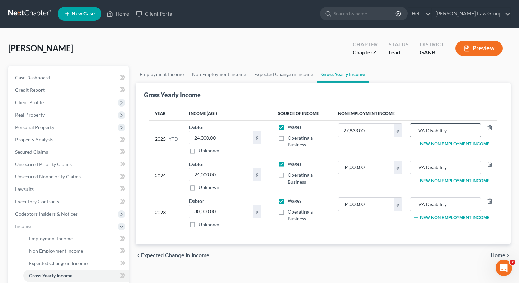
click at [452, 130] on input "VA Disability" at bounding box center [446, 130] width 64 height 13
drag, startPoint x: 426, startPoint y: 130, endPoint x: 413, endPoint y: 128, distance: 13.5
click at [413, 128] on div "VA Disability" at bounding box center [445, 130] width 71 height 14
drag, startPoint x: 429, startPoint y: 130, endPoint x: 412, endPoint y: 130, distance: 17.5
click at [412, 130] on div "NFL Disability" at bounding box center [445, 130] width 71 height 14
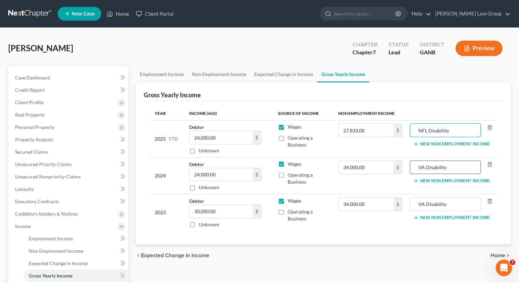
type input "NFL Disability"
click at [426, 168] on input "VA Disability" at bounding box center [446, 167] width 64 height 13
drag, startPoint x: 426, startPoint y: 168, endPoint x: 415, endPoint y: 168, distance: 11.0
click at [415, 168] on div "VA Disability" at bounding box center [445, 167] width 71 height 14
paste input "NFL"
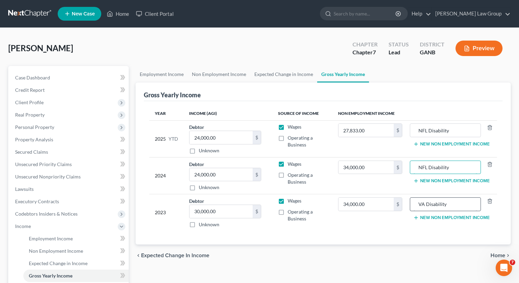
type input "NFL Disability"
drag, startPoint x: 426, startPoint y: 204, endPoint x: 413, endPoint y: 204, distance: 13.7
click at [413, 204] on div "VA Disability" at bounding box center [445, 204] width 71 height 14
paste input "NFL"
type input "NFL Disability"
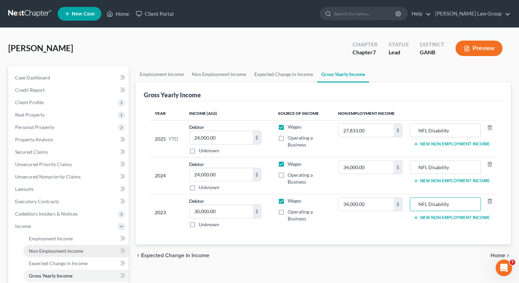
click at [42, 245] on link "Non Employment Income" at bounding box center [75, 251] width 105 height 12
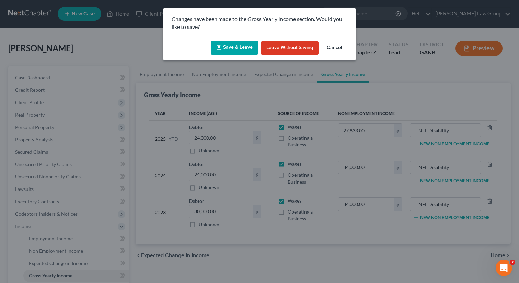
click at [229, 51] on button "Save & Leave" at bounding box center [234, 48] width 47 height 14
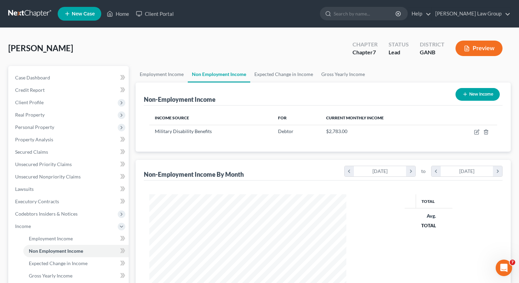
scroll to position [123, 211]
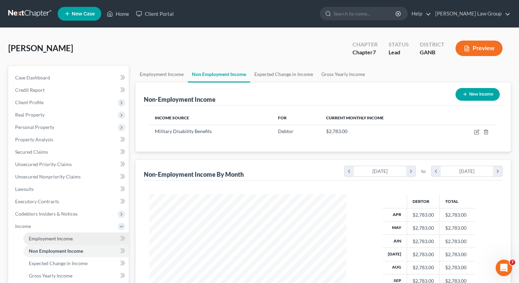
click at [57, 237] on span "Employment Income" at bounding box center [51, 238] width 44 height 6
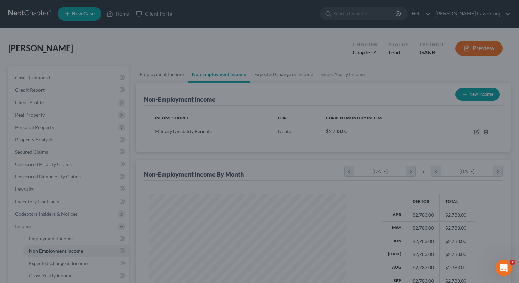
click at [75, 237] on div at bounding box center [259, 141] width 519 height 283
click at [59, 235] on div at bounding box center [259, 141] width 519 height 283
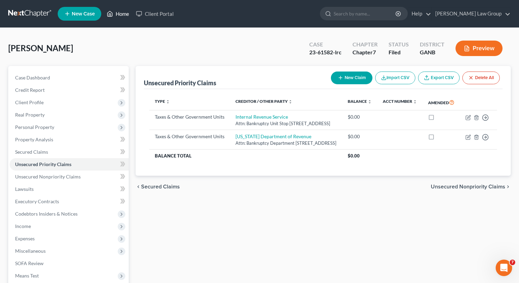
click at [118, 12] on link "Home" at bounding box center [117, 14] width 29 height 12
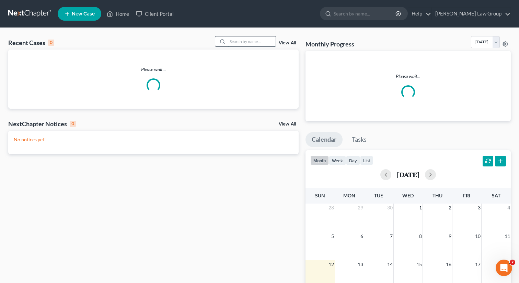
click at [241, 41] on input "search" at bounding box center [252, 41] width 48 height 10
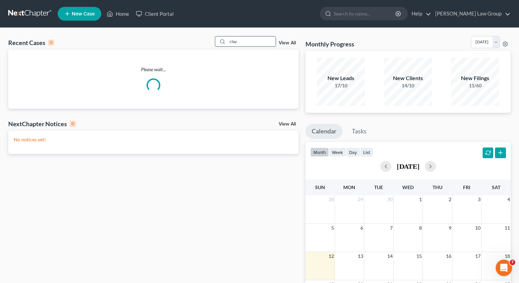
type input "clay"
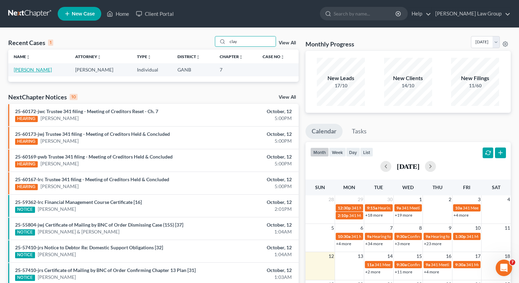
click at [20, 70] on link "[PERSON_NAME]" at bounding box center [33, 70] width 38 height 6
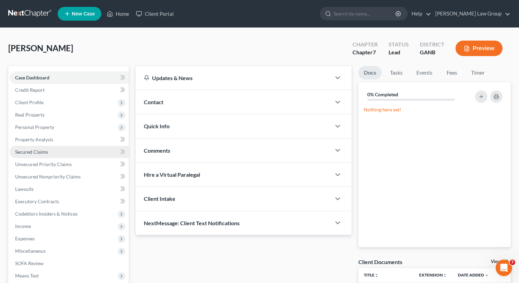
click at [30, 149] on span "Secured Claims" at bounding box center [31, 152] width 33 height 6
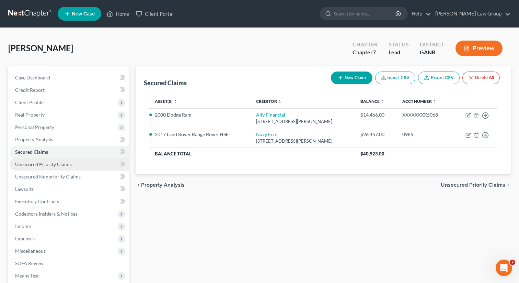
click at [43, 165] on span "Unsecured Priority Claims" at bounding box center [43, 164] width 57 height 6
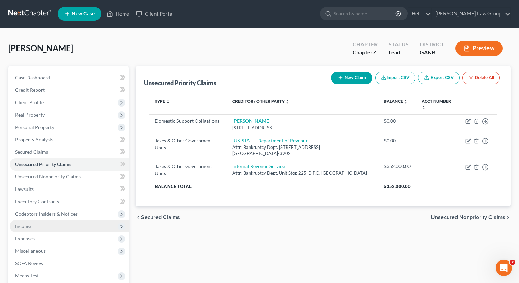
click at [47, 225] on span "Income" at bounding box center [69, 226] width 119 height 12
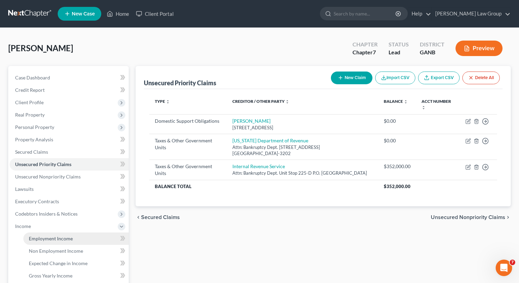
click at [45, 237] on span "Employment Income" at bounding box center [51, 238] width 44 height 6
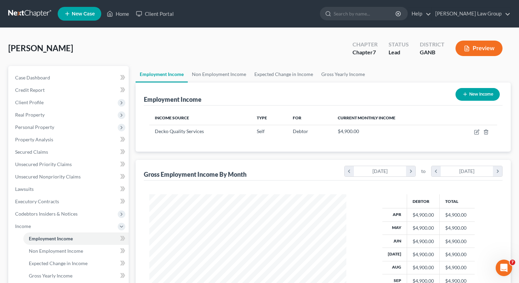
scroll to position [123, 211]
click at [217, 77] on link "Non Employment Income" at bounding box center [219, 74] width 63 height 16
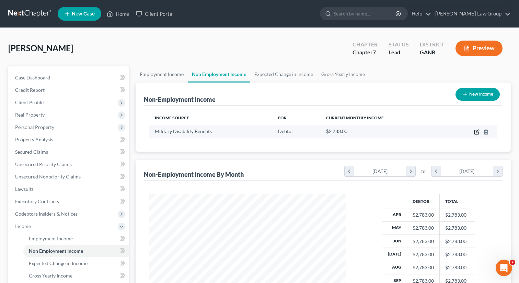
scroll to position [123, 211]
click at [473, 133] on td at bounding box center [472, 131] width 52 height 13
click at [473, 132] on td at bounding box center [472, 131] width 52 height 13
click at [476, 132] on icon "button" at bounding box center [477, 131] width 3 height 3
select select "12"
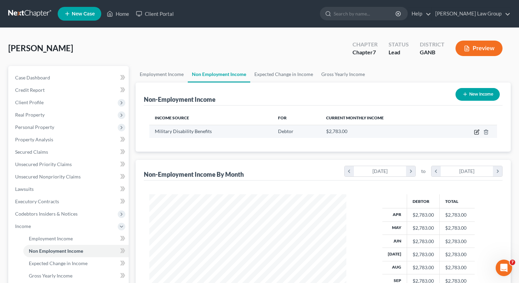
select select "0"
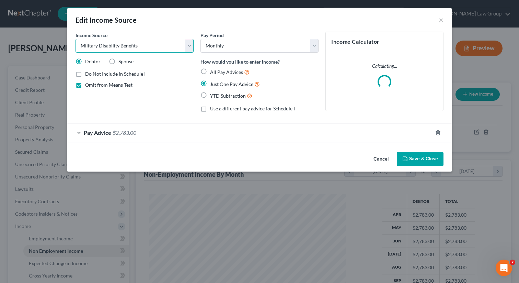
click at [115, 46] on select "Select Unemployment Disability (from employer) Pension Retirement Social Securi…" at bounding box center [135, 46] width 118 height 14
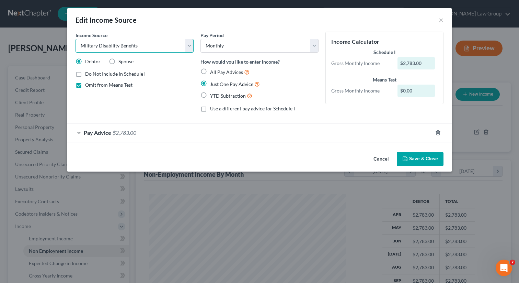
select select "4"
click at [76, 39] on select "Select Unemployment Disability (from employer) Pension Retirement Social Securi…" at bounding box center [135, 46] width 118 height 14
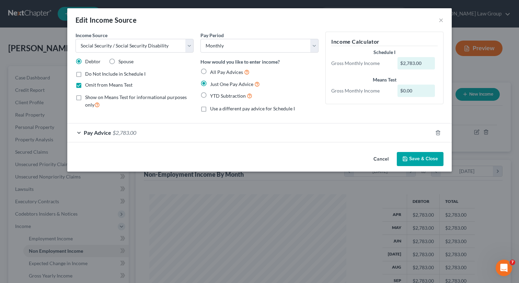
click at [85, 83] on label "Omit from Means Test" at bounding box center [108, 84] width 47 height 7
click at [88, 83] on input "Omit from Means Test" at bounding box center [90, 83] width 4 height 4
checkbox input "false"
click at [425, 161] on button "Save & Close" at bounding box center [420, 159] width 47 height 14
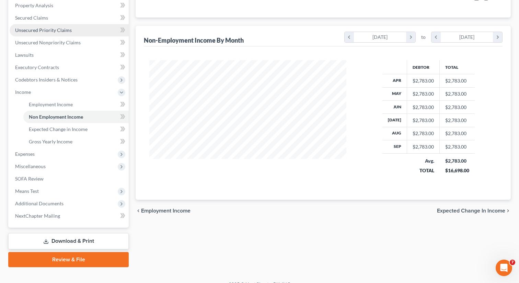
scroll to position [135, 0]
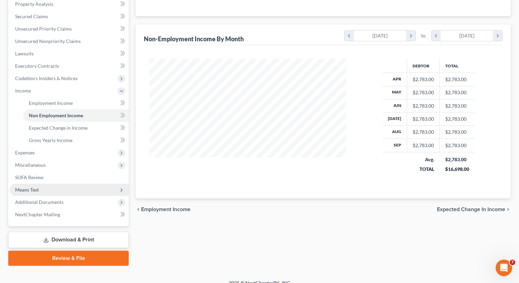
click at [48, 187] on span "Means Test" at bounding box center [69, 189] width 119 height 12
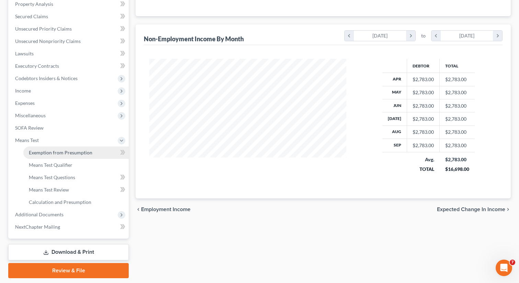
click at [53, 154] on span "Exemption from Presumption" at bounding box center [61, 152] width 64 height 6
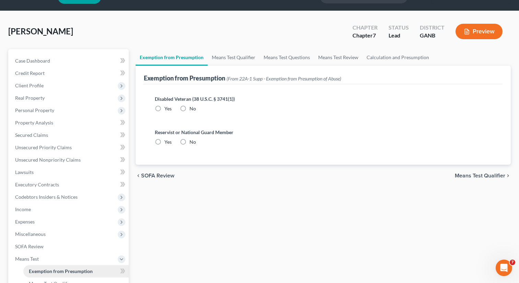
scroll to position [5, 0]
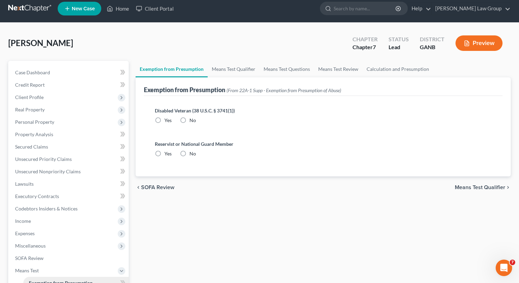
radio input "true"
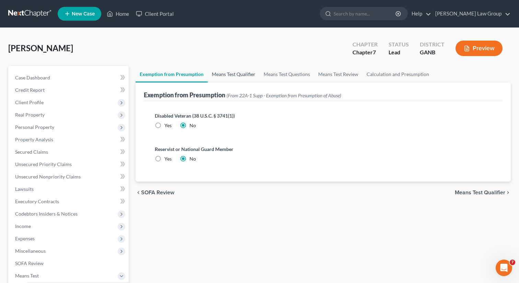
click at [223, 72] on link "Means Test Qualifier" at bounding box center [234, 74] width 52 height 16
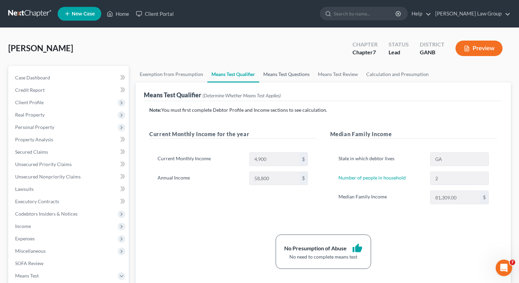
click at [275, 77] on link "Means Test Questions" at bounding box center [286, 74] width 55 height 16
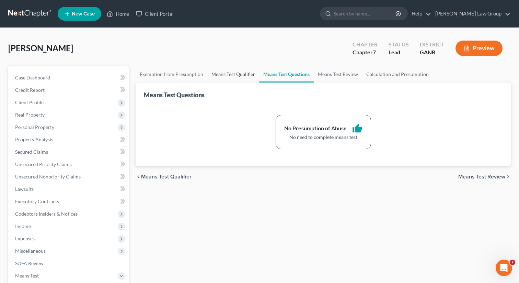
click at [211, 76] on link "Means Test Qualifier" at bounding box center [234, 74] width 52 height 16
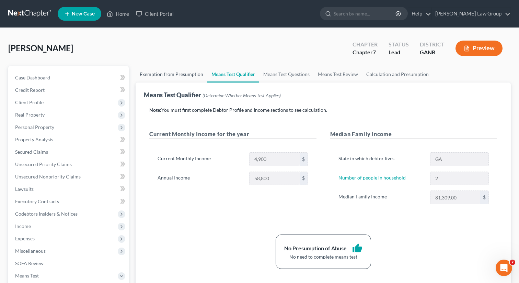
click at [192, 76] on link "Exemption from Presumption" at bounding box center [172, 74] width 72 height 16
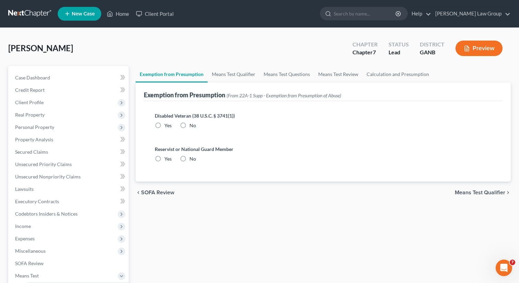
radio input "true"
click at [341, 78] on link "Means Test Review" at bounding box center [338, 74] width 48 height 16
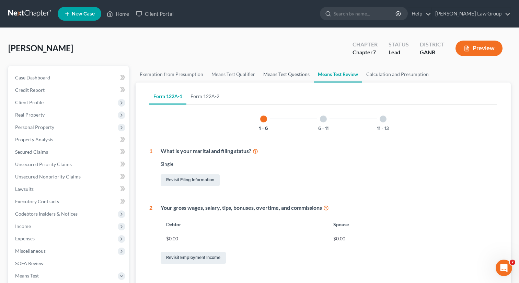
click at [287, 76] on link "Means Test Questions" at bounding box center [286, 74] width 55 height 16
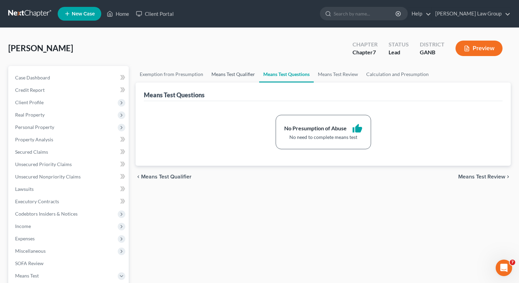
click at [235, 75] on link "Means Test Qualifier" at bounding box center [234, 74] width 52 height 16
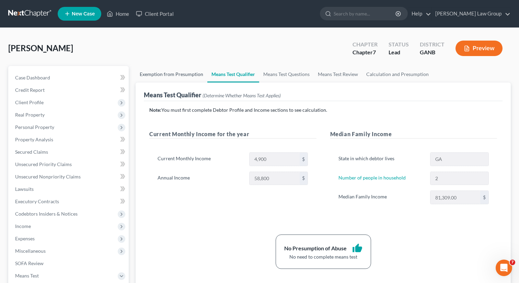
click at [174, 75] on link "Exemption from Presumption" at bounding box center [172, 74] width 72 height 16
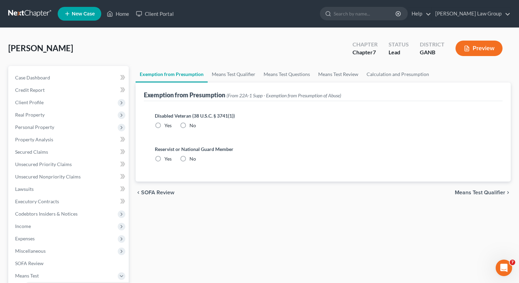
radio input "true"
click at [225, 76] on link "Means Test Qualifier" at bounding box center [234, 74] width 52 height 16
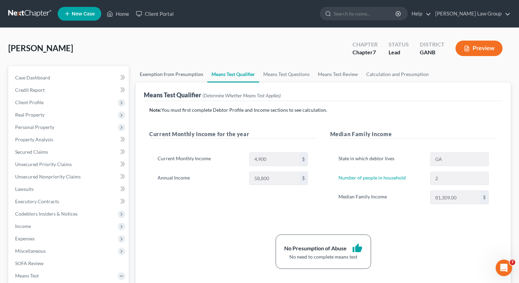
click at [186, 69] on link "Exemption from Presumption" at bounding box center [172, 74] width 72 height 16
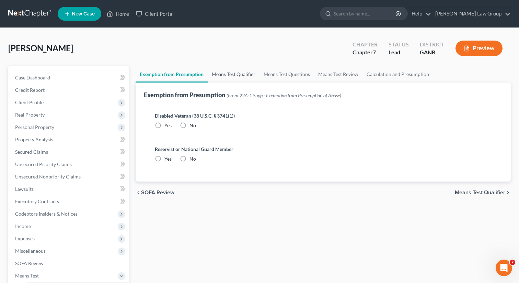
radio input "true"
click at [240, 71] on link "Means Test Qualifier" at bounding box center [234, 74] width 52 height 16
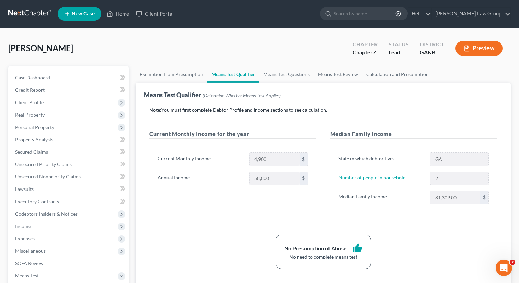
click at [143, 61] on div "[PERSON_NAME] Upgraded Chapter Chapter 7 Status Lead District GANB Preview" at bounding box center [259, 51] width 503 height 30
click at [142, 74] on link "Exemption from Presumption" at bounding box center [172, 74] width 72 height 16
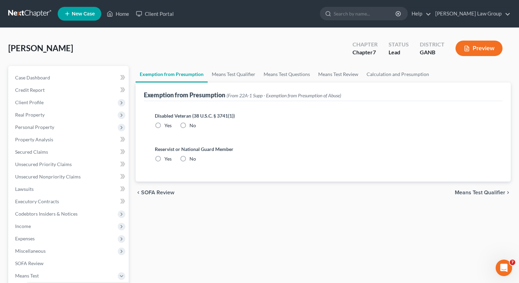
radio input "true"
click at [237, 69] on link "Means Test Qualifier" at bounding box center [234, 74] width 52 height 16
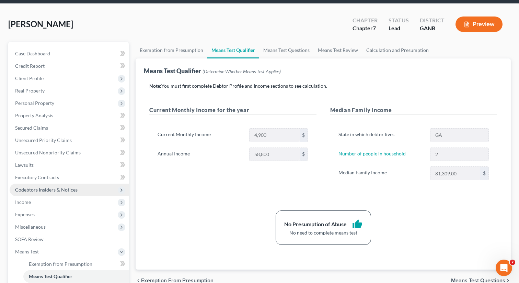
scroll to position [25, 0]
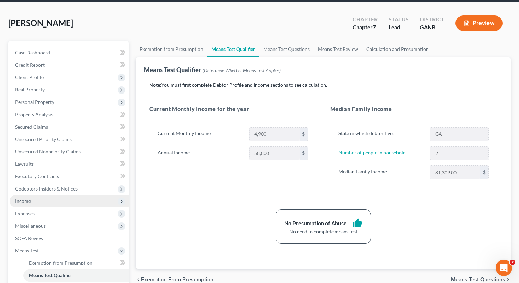
click at [31, 204] on span "Income" at bounding box center [69, 201] width 119 height 12
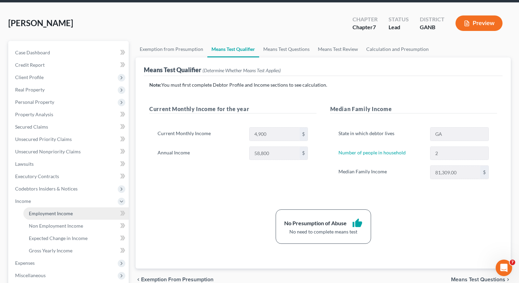
click at [46, 211] on span "Employment Income" at bounding box center [51, 213] width 44 height 6
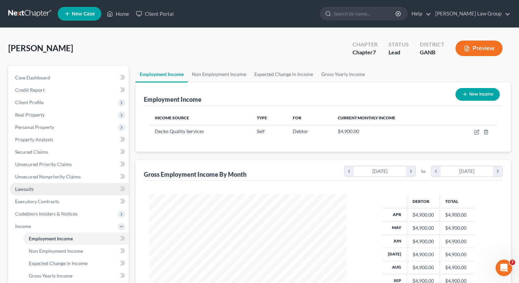
scroll to position [123, 211]
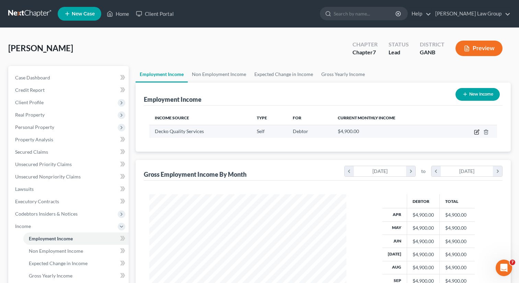
click at [476, 134] on icon "button" at bounding box center [476, 131] width 5 height 5
select select "1"
select select "10"
select select "0"
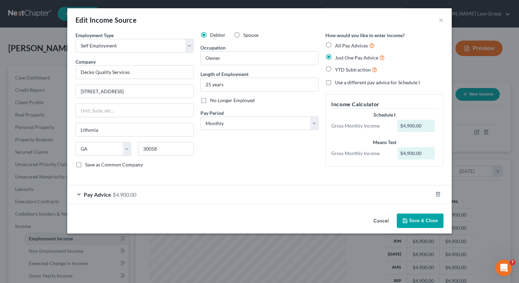
click at [419, 221] on button "Save & Close" at bounding box center [420, 220] width 47 height 14
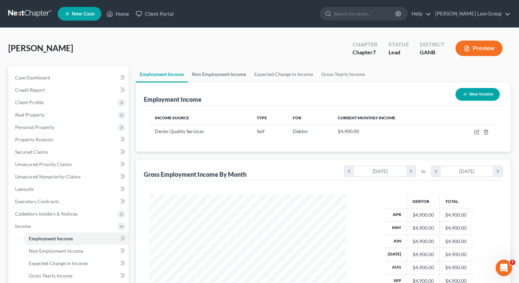
click at [211, 75] on link "Non Employment Income" at bounding box center [219, 74] width 63 height 16
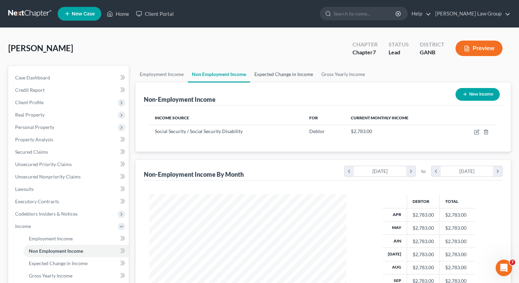
scroll to position [123, 211]
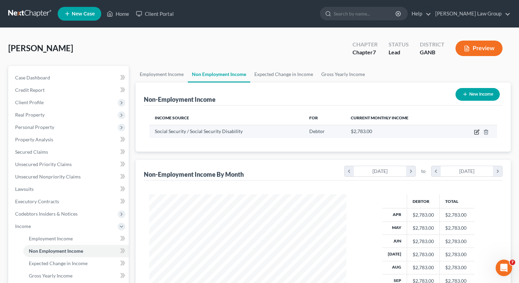
click at [476, 133] on icon "button" at bounding box center [476, 131] width 5 height 5
select select "4"
select select "0"
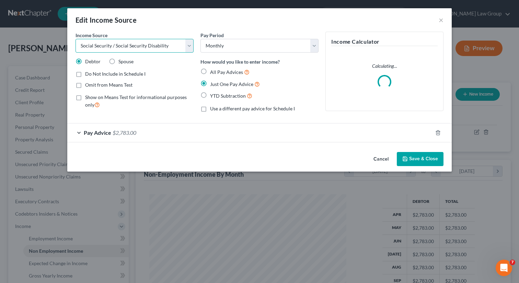
click at [154, 47] on select "Select Unemployment Disability (from employer) Pension Retirement Social Securi…" at bounding box center [135, 46] width 118 height 14
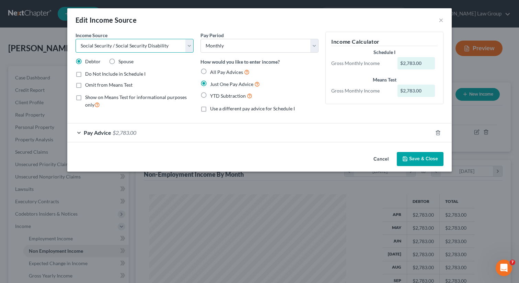
select select "1"
click at [76, 39] on select "Select Unemployment Disability (from employer) Pension Retirement Social Securi…" at bounding box center [135, 46] width 118 height 14
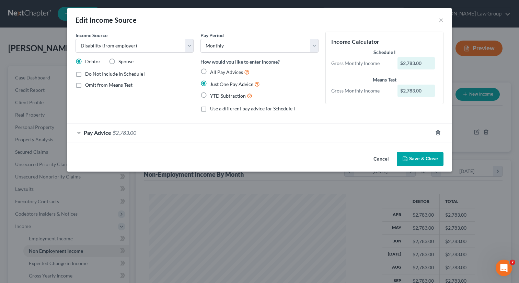
click at [414, 160] on button "Save & Close" at bounding box center [420, 159] width 47 height 14
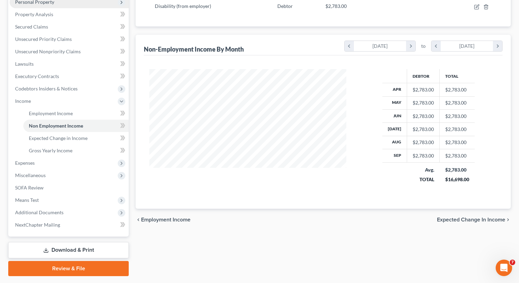
scroll to position [135, 0]
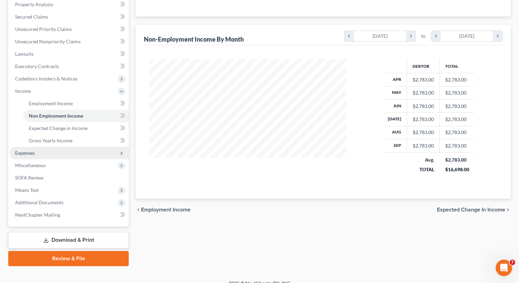
click at [65, 153] on span "Expenses" at bounding box center [69, 153] width 119 height 12
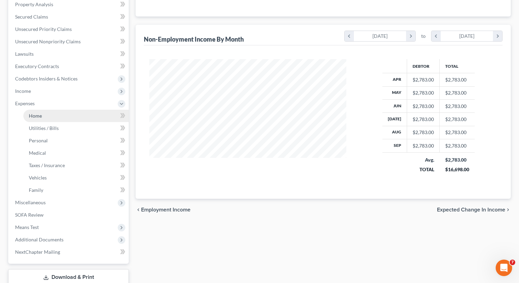
click at [58, 119] on link "Home" at bounding box center [75, 116] width 105 height 12
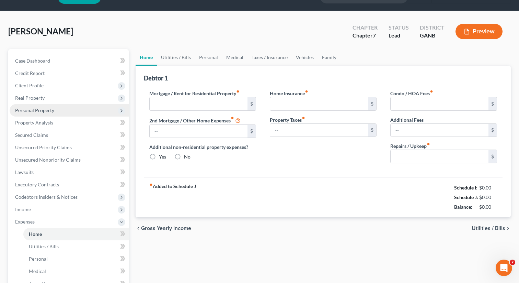
type input "2,000.00"
type input "0.00"
radio input "true"
type input "45.00"
type input "0.00"
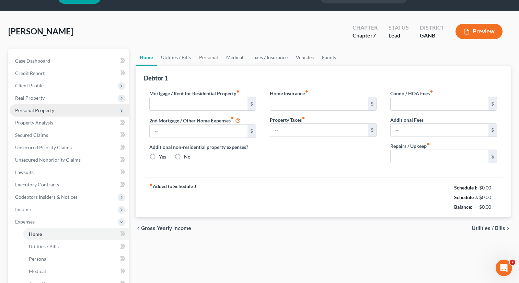
type input "0.00"
type input "20.00"
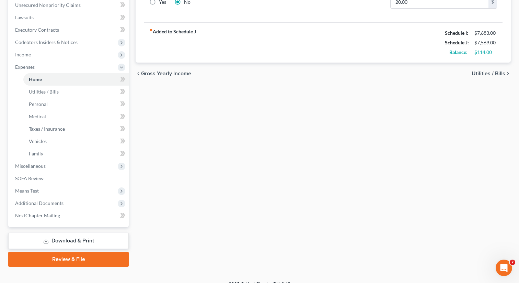
scroll to position [181, 0]
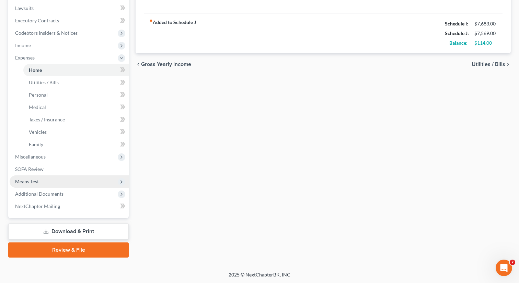
click at [45, 182] on span "Means Test" at bounding box center [69, 181] width 119 height 12
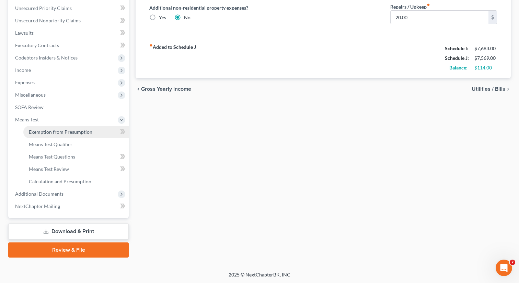
click at [80, 132] on span "Exemption from Presumption" at bounding box center [61, 132] width 64 height 6
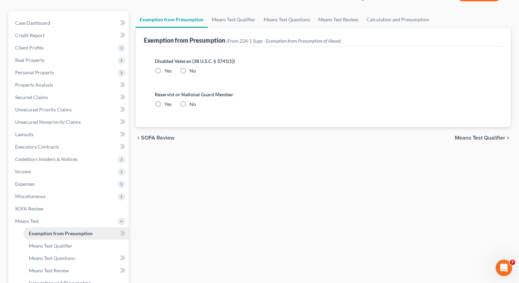
radio input "true"
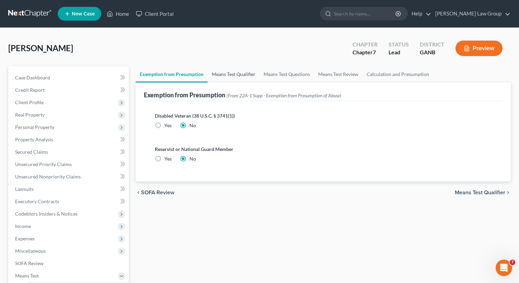
click at [226, 75] on link "Means Test Qualifier" at bounding box center [234, 74] width 52 height 16
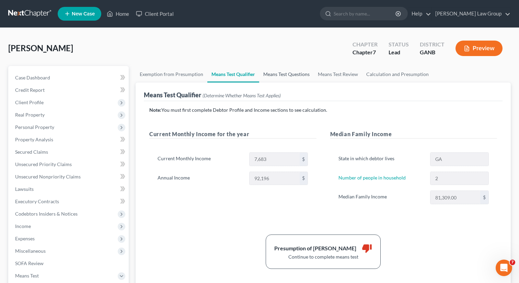
click at [280, 75] on link "Means Test Questions" at bounding box center [286, 74] width 55 height 16
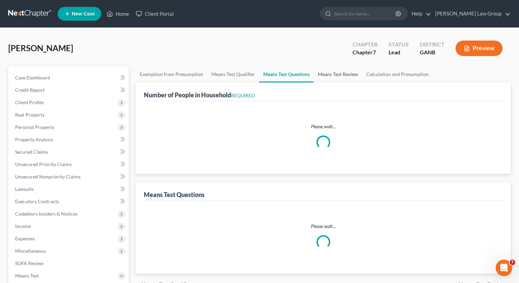
select select "1"
select select "60"
select select "1"
select select "60"
select select "2"
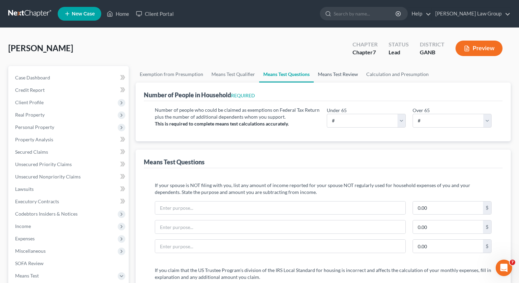
click at [334, 78] on link "Means Test Review" at bounding box center [338, 74] width 48 height 16
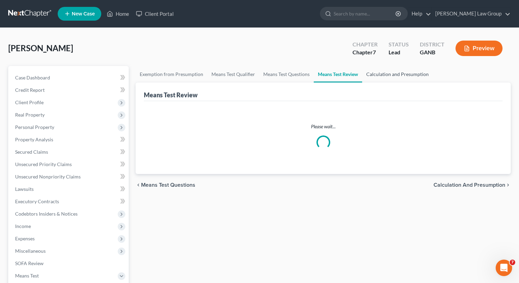
click at [389, 76] on link "Calculation and Presumption" at bounding box center [397, 74] width 71 height 16
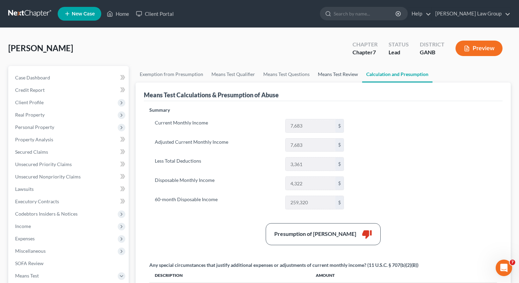
click at [335, 71] on link "Means Test Review" at bounding box center [338, 74] width 48 height 16
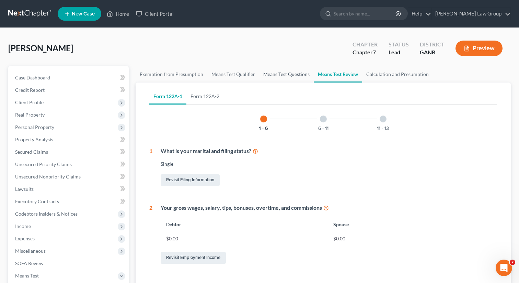
click at [300, 74] on link "Means Test Questions" at bounding box center [286, 74] width 55 height 16
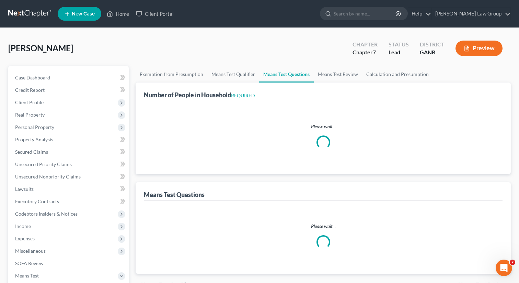
select select "1"
select select "60"
select select "1"
select select "60"
select select "2"
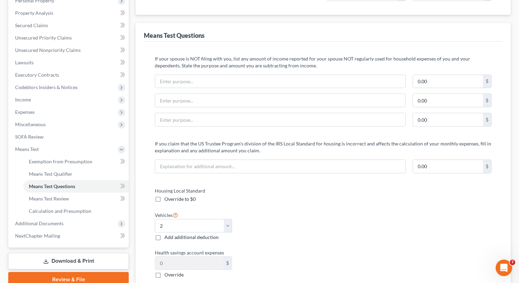
scroll to position [136, 0]
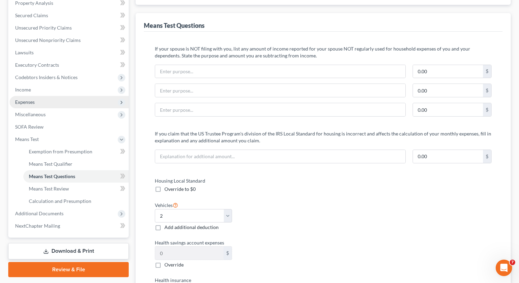
click at [66, 102] on span "Expenses" at bounding box center [69, 102] width 119 height 12
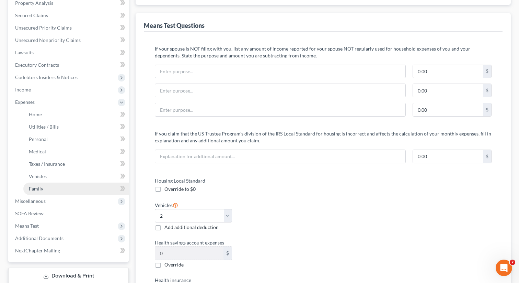
click at [55, 190] on link "Family" at bounding box center [75, 188] width 105 height 12
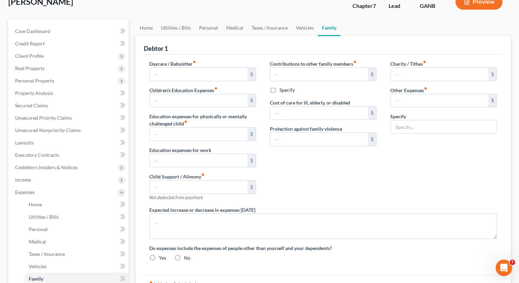
scroll to position [5, 0]
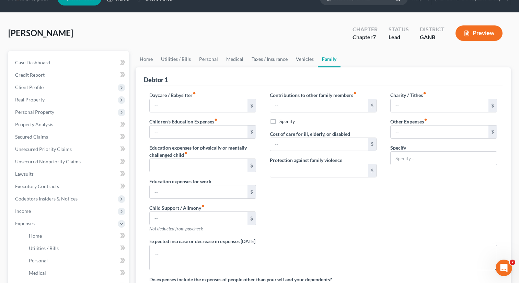
type input "0.00"
type input "750.00"
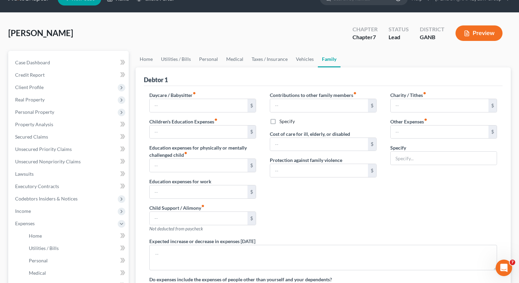
type input "0.00"
type input "1,000.00"
type input "Business expenses: Tools, insurance, labor"
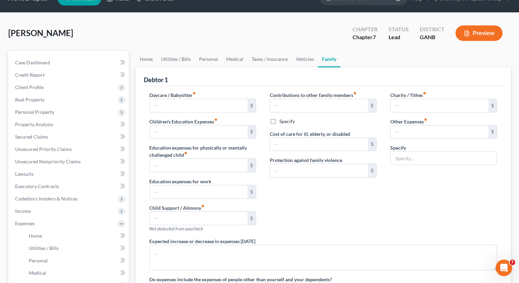
radio input "true"
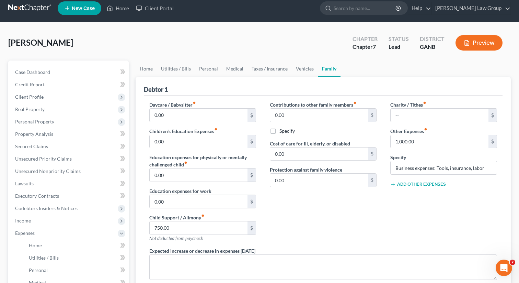
scroll to position [0, 0]
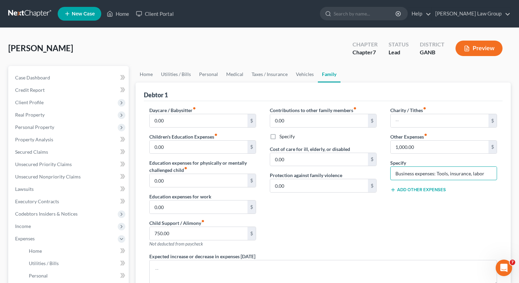
drag, startPoint x: 489, startPoint y: 171, endPoint x: 395, endPoint y: 163, distance: 94.8
click at [395, 163] on div "Specify Business expenses: Tools, insurance, labor" at bounding box center [444, 169] width 107 height 21
click at [422, 147] on input "1,000.00" at bounding box center [440, 147] width 98 height 13
click at [374, 192] on div "0.00 $" at bounding box center [323, 186] width 107 height 14
click at [355, 211] on div "Contributions to other family members fiber_manual_record 0.00 $ Specify Cost o…" at bounding box center [323, 180] width 121 height 146
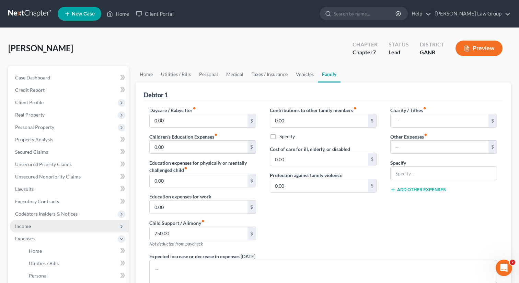
click at [41, 229] on span "Income" at bounding box center [69, 226] width 119 height 12
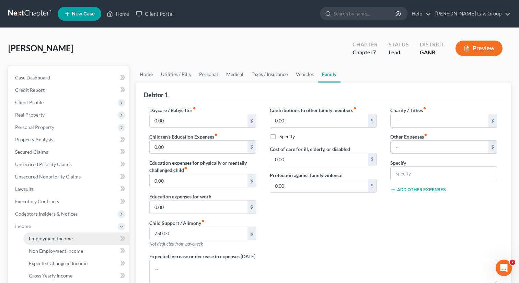
click at [47, 237] on span "Employment Income" at bounding box center [51, 238] width 44 height 6
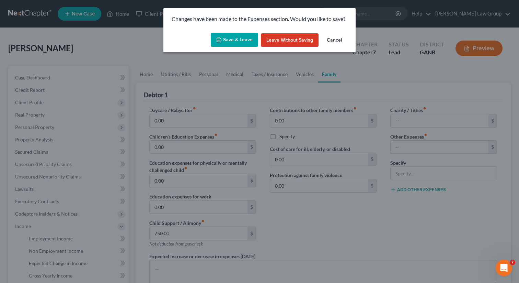
click at [242, 41] on button "Save & Leave" at bounding box center [234, 40] width 47 height 14
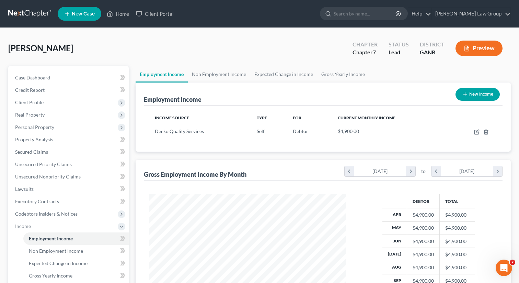
scroll to position [123, 211]
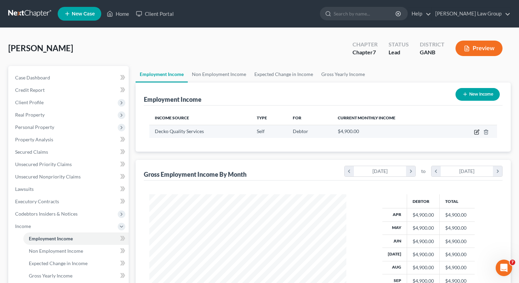
click at [475, 133] on icon "button" at bounding box center [477, 132] width 4 height 4
select select "1"
select select "10"
select select "0"
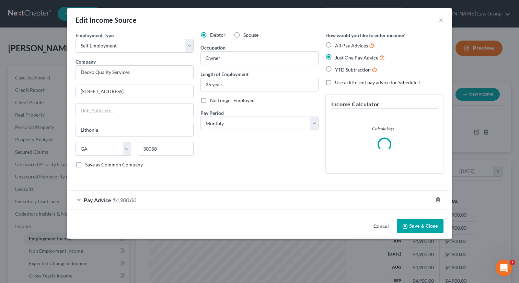
click at [127, 195] on div "Pay Advice $4,900.00" at bounding box center [250, 200] width 366 height 18
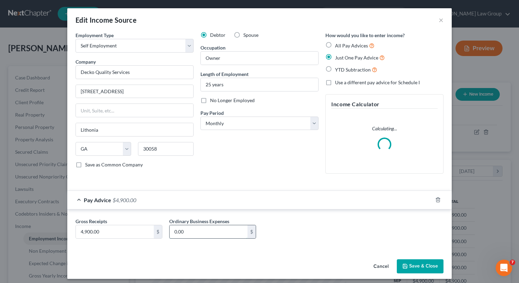
click at [244, 237] on input "0.00" at bounding box center [209, 231] width 78 height 13
type input "1,000"
click at [405, 268] on icon "button" at bounding box center [405, 265] width 5 height 5
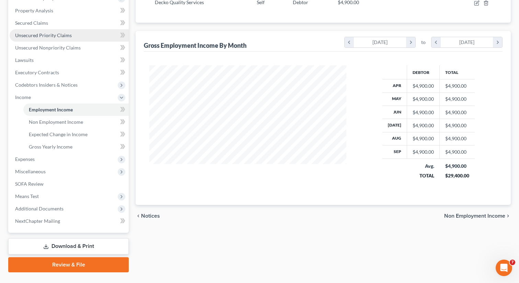
scroll to position [144, 0]
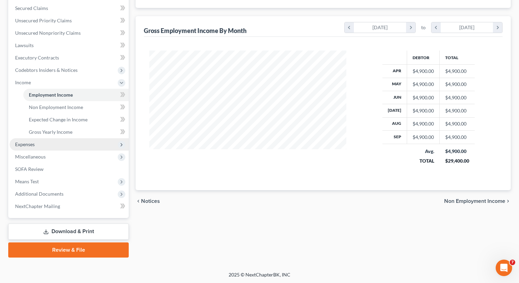
click at [69, 143] on span "Expenses" at bounding box center [69, 144] width 119 height 12
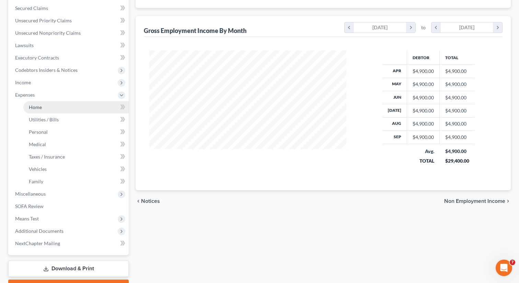
click at [53, 107] on link "Home" at bounding box center [75, 107] width 105 height 12
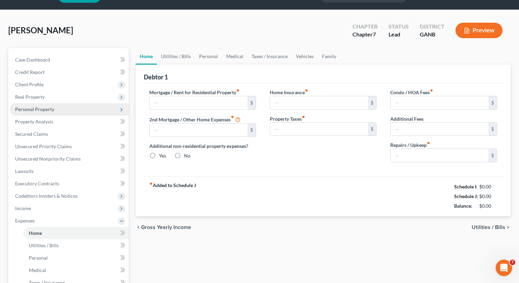
type input "2,000.00"
type input "0.00"
radio input "true"
type input "45.00"
type input "0.00"
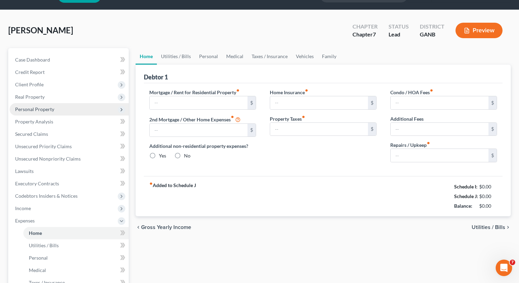
type input "0.00"
type input "20.00"
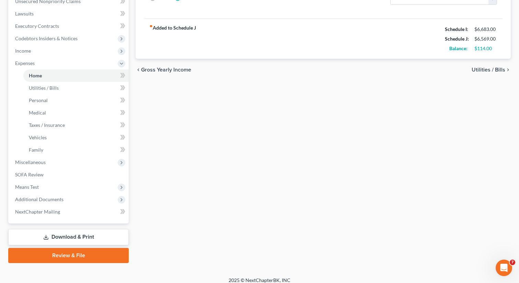
scroll to position [181, 0]
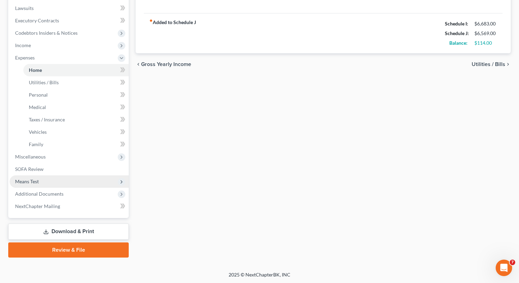
click at [45, 185] on span "Means Test" at bounding box center [69, 181] width 119 height 12
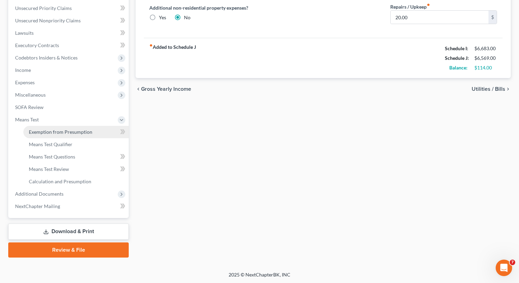
click at [67, 131] on span "Exemption from Presumption" at bounding box center [61, 132] width 64 height 6
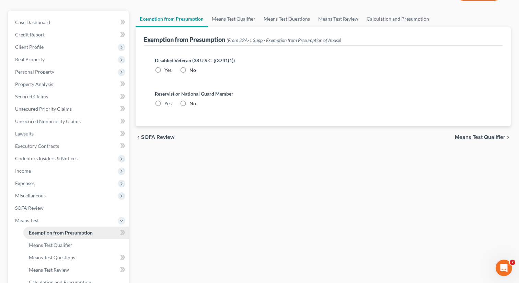
radio input "true"
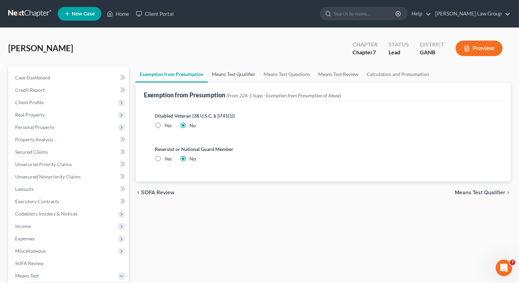
click at [223, 74] on link "Means Test Qualifier" at bounding box center [234, 74] width 52 height 16
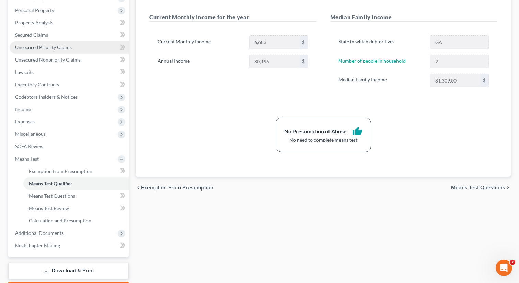
scroll to position [156, 0]
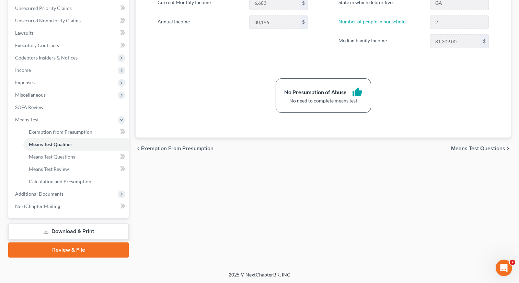
click at [41, 229] on link "Download & Print" at bounding box center [68, 231] width 121 height 16
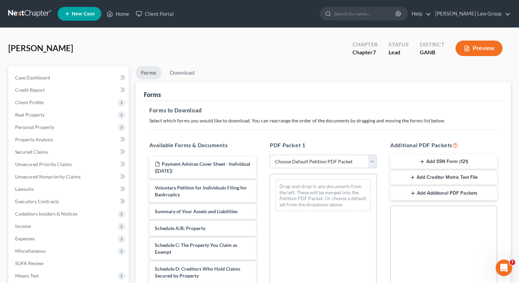
click at [303, 161] on select "Choose Default Petition PDF Packet Complete Bankruptcy Petition (all forms and …" at bounding box center [323, 162] width 107 height 14
select select "0"
click at [270, 155] on select "Choose Default Petition PDF Packet Complete Bankruptcy Petition (all forms and …" at bounding box center [323, 162] width 107 height 14
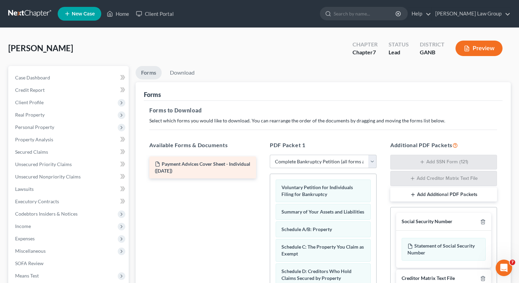
click at [262, 156] on div "Payment Advices Cover Sheet - Individual ([DATE])" at bounding box center [203, 167] width 118 height 22
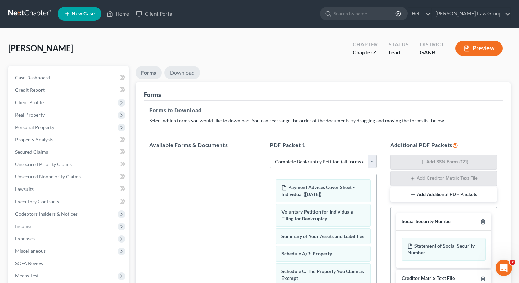
click at [185, 69] on link "Download" at bounding box center [183, 72] width 36 height 13
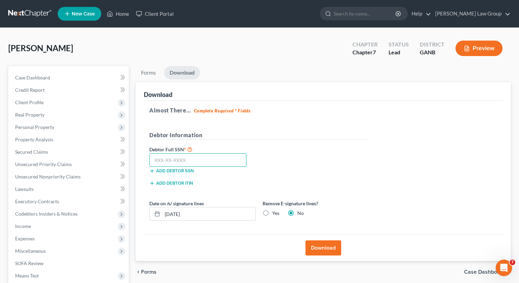
click at [200, 157] on input "text" at bounding box center [197, 160] width 97 height 14
paste input "170-56-6589"
type input "170-56-6589"
click at [324, 252] on button "Download" at bounding box center [324, 247] width 36 height 15
